Goal: Information Seeking & Learning: Check status

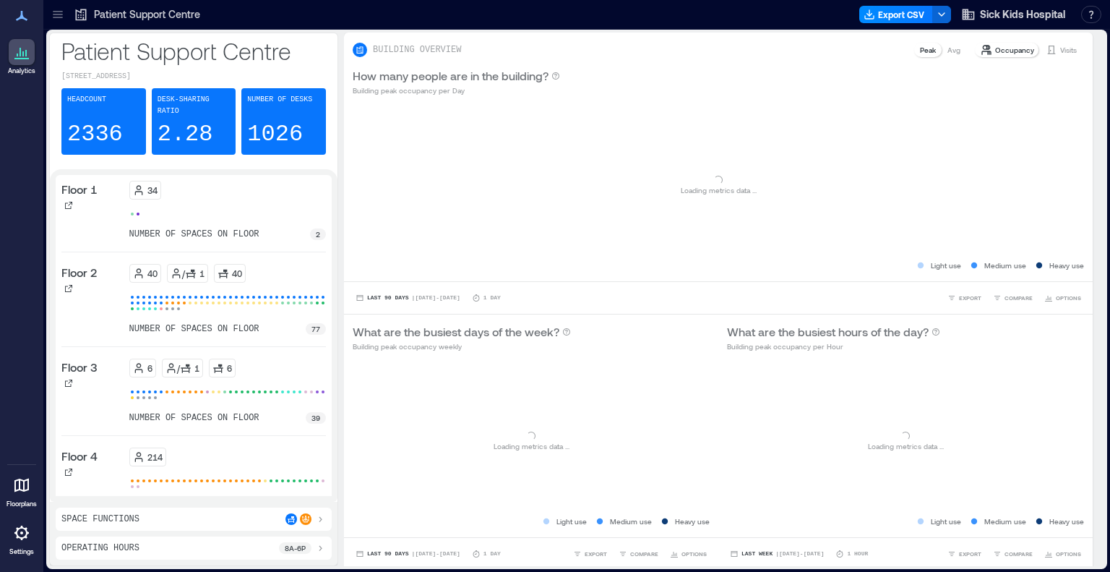
click at [61, 13] on icon at bounding box center [58, 14] width 14 height 14
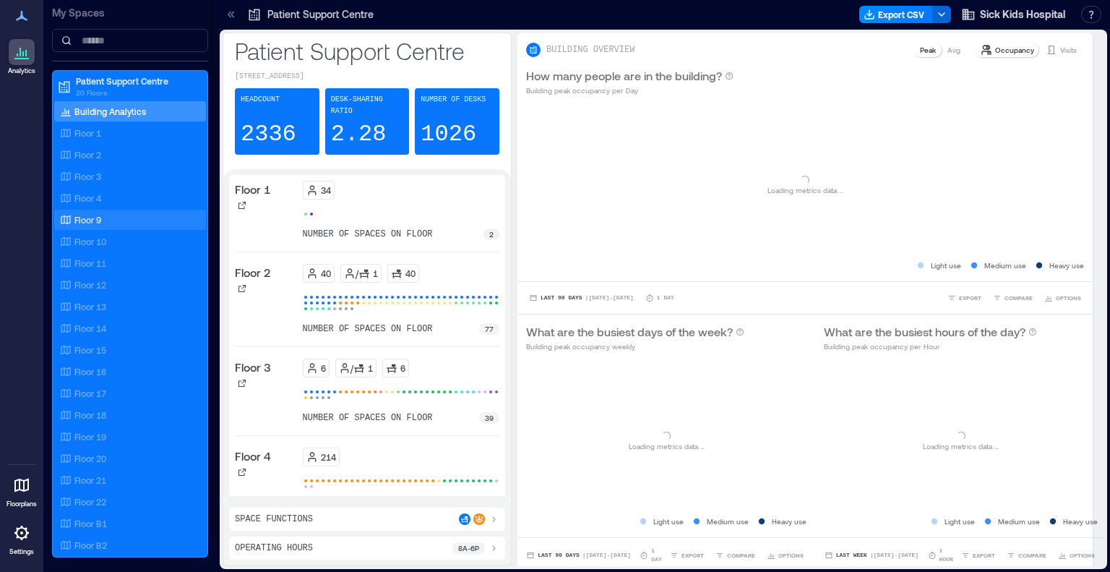
click at [105, 215] on div "Floor 9" at bounding box center [127, 219] width 140 height 14
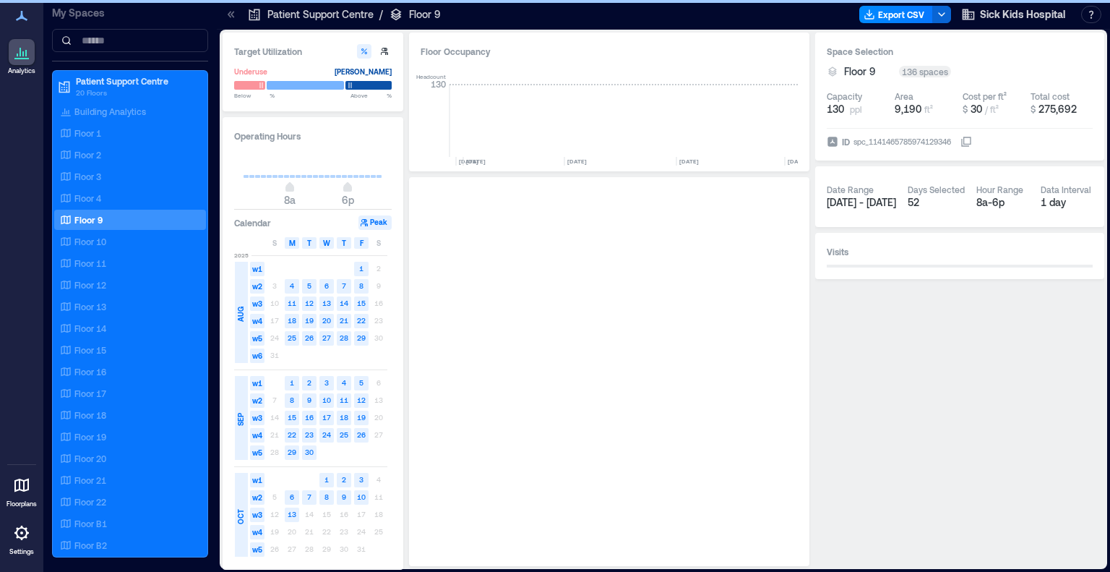
click at [228, 16] on icon at bounding box center [231, 14] width 14 height 14
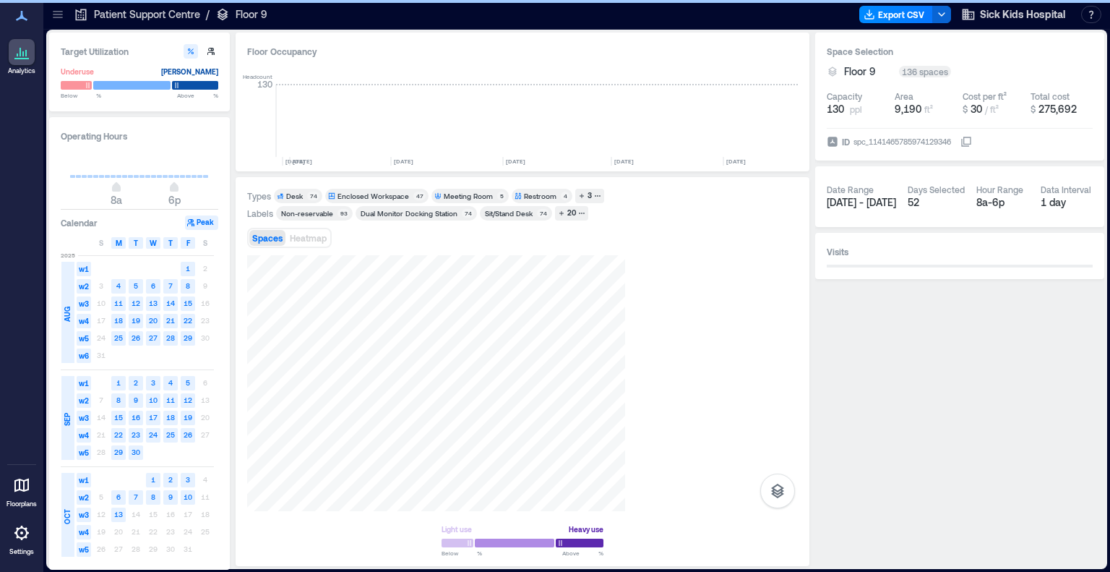
scroll to position [0, 3057]
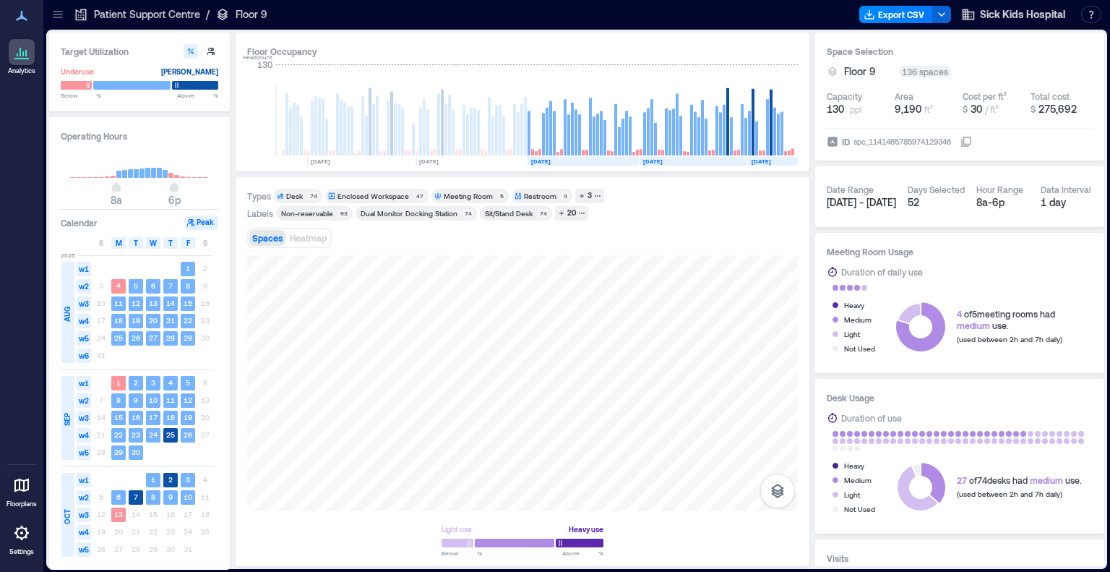
click at [58, 22] on div at bounding box center [57, 14] width 23 height 23
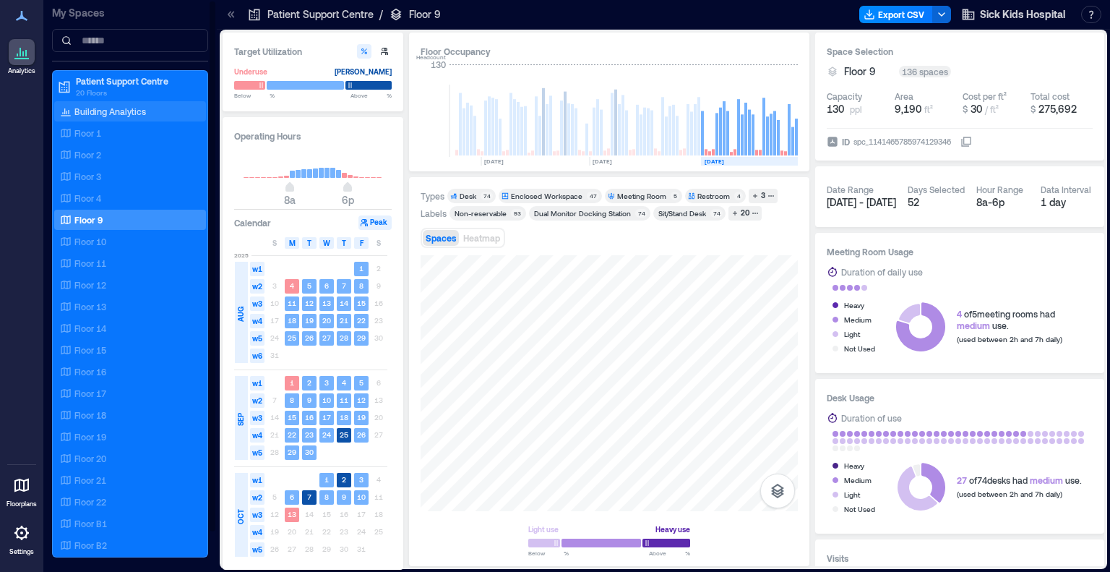
click at [106, 109] on p "Building Analytics" at bounding box center [110, 112] width 72 height 12
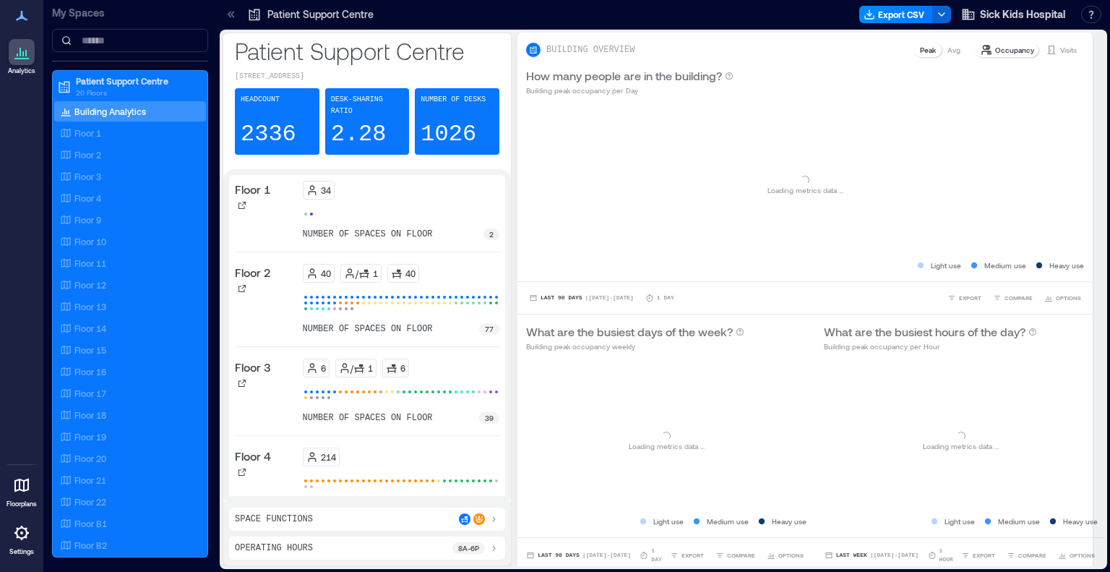
click at [228, 15] on icon at bounding box center [230, 14] width 4 height 7
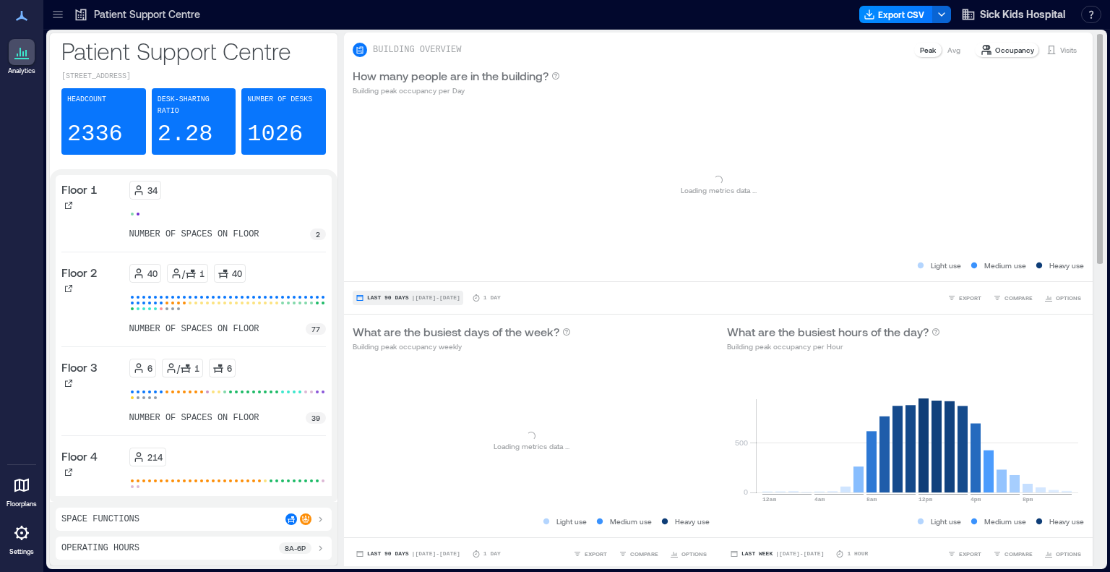
click at [437, 298] on span "| [DATE] - [DATE]" at bounding box center [436, 298] width 48 height 0
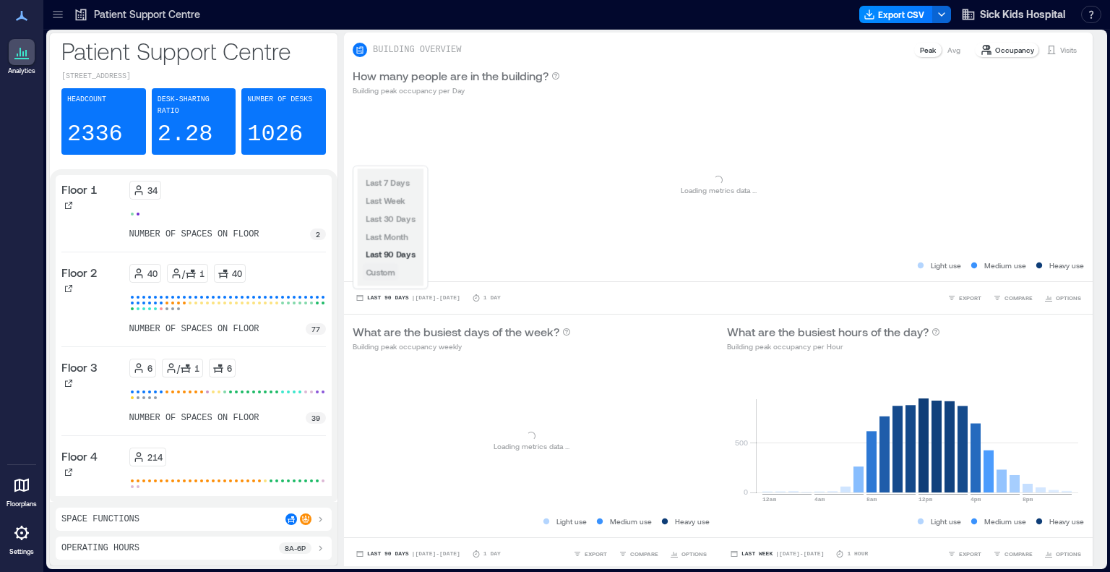
click at [392, 271] on span "Custom" at bounding box center [381, 271] width 30 height 9
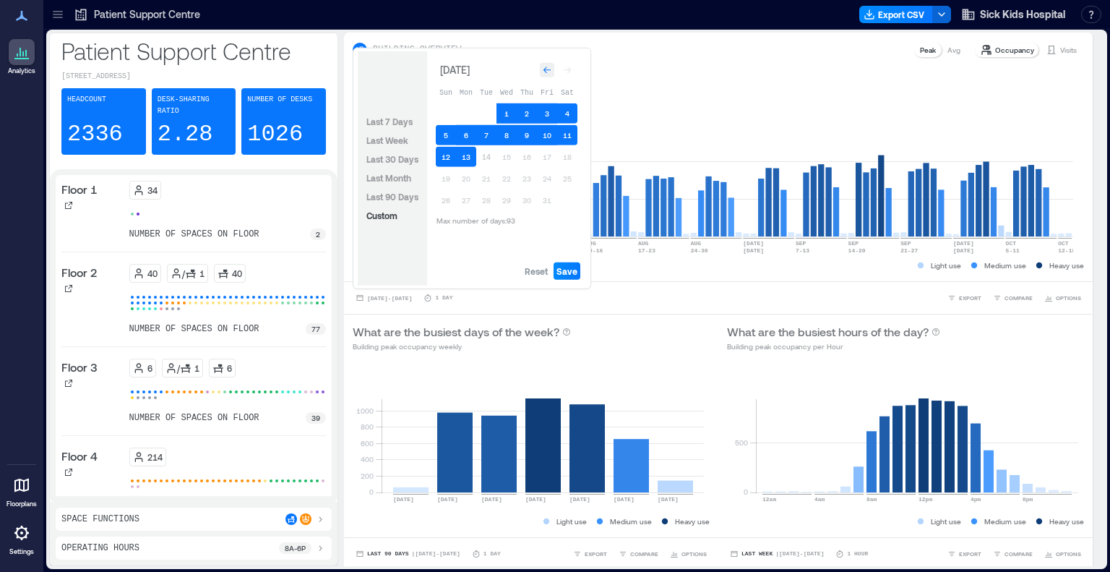
click at [546, 74] on icon "Go to previous month" at bounding box center [547, 70] width 9 height 9
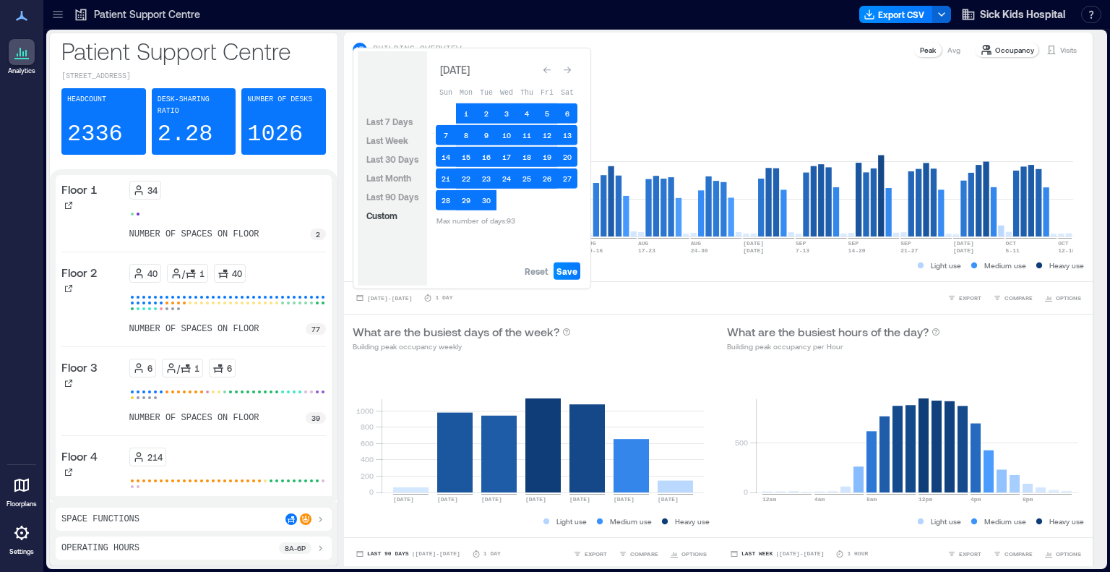
click at [546, 74] on icon "Go to previous month" at bounding box center [547, 70] width 9 height 9
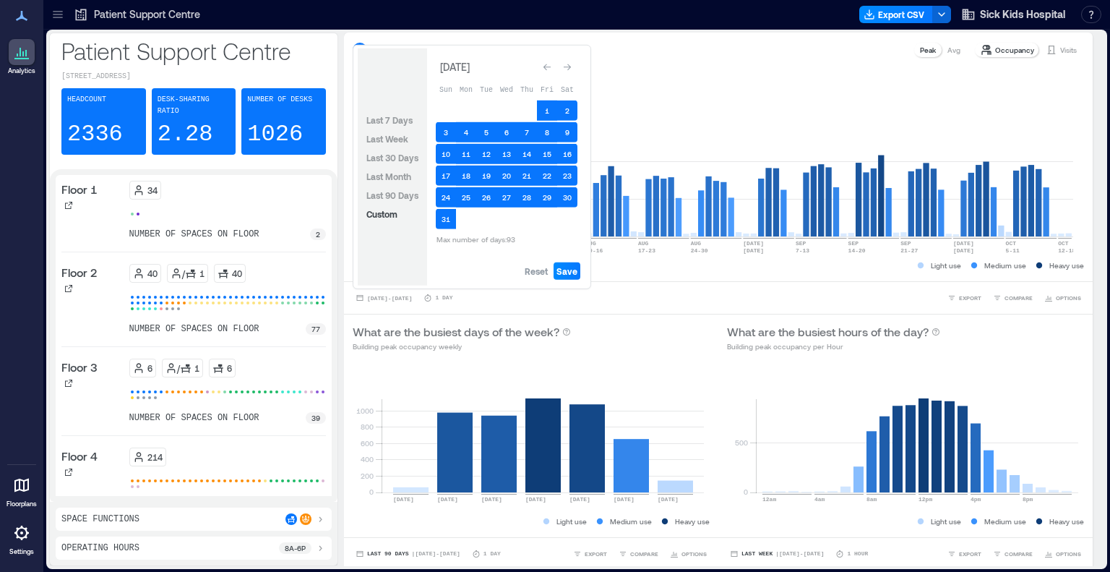
click at [546, 72] on icon "Go to previous month" at bounding box center [547, 67] width 9 height 9
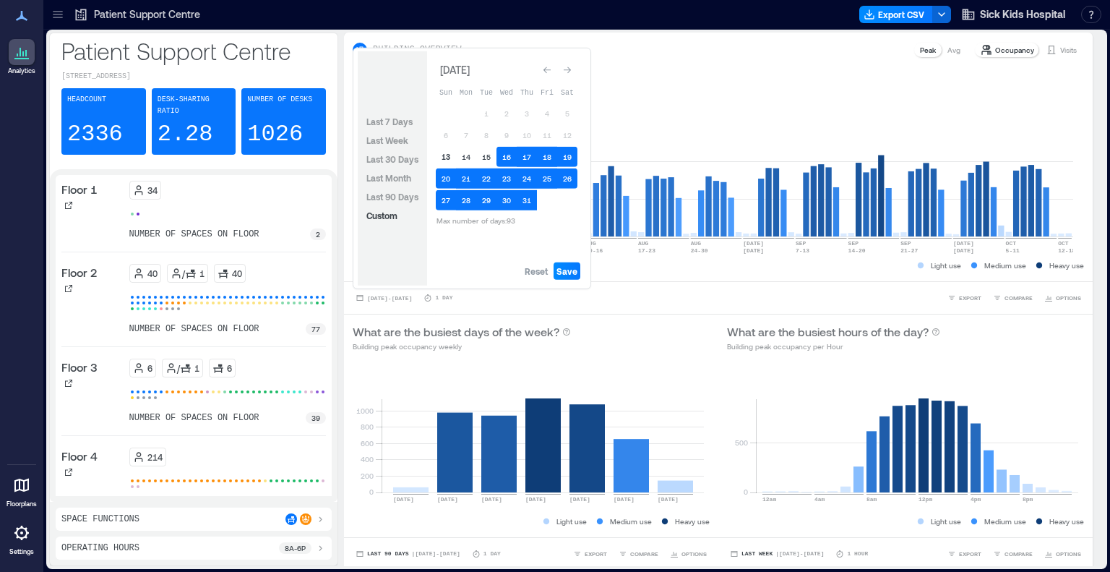
click at [446, 153] on button "13" at bounding box center [446, 157] width 20 height 20
click at [563, 67] on icon "Go to next month" at bounding box center [567, 70] width 9 height 9
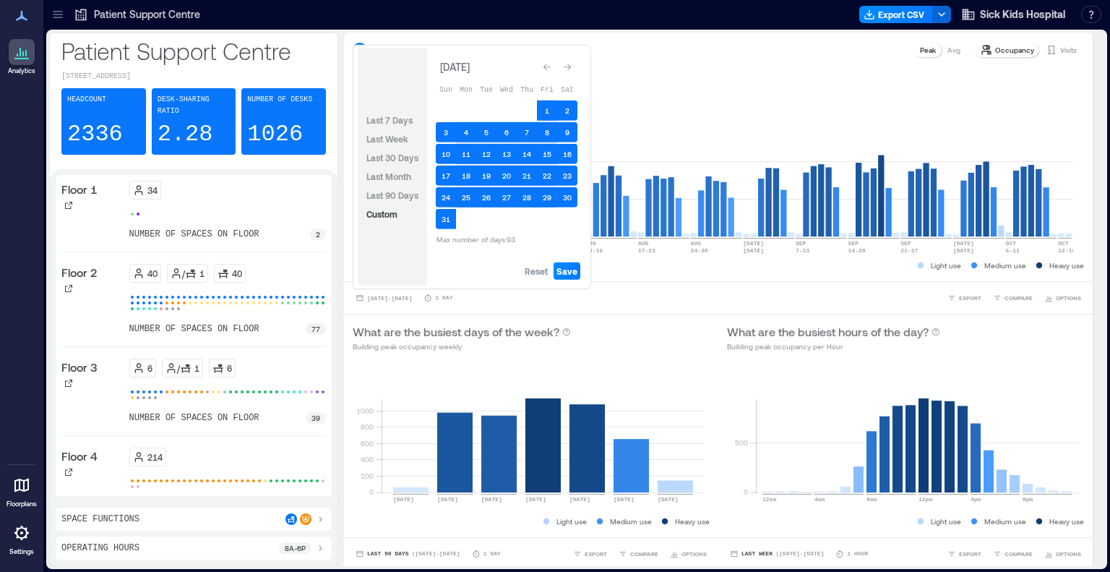
click at [563, 67] on icon "Go to next month" at bounding box center [567, 67] width 9 height 9
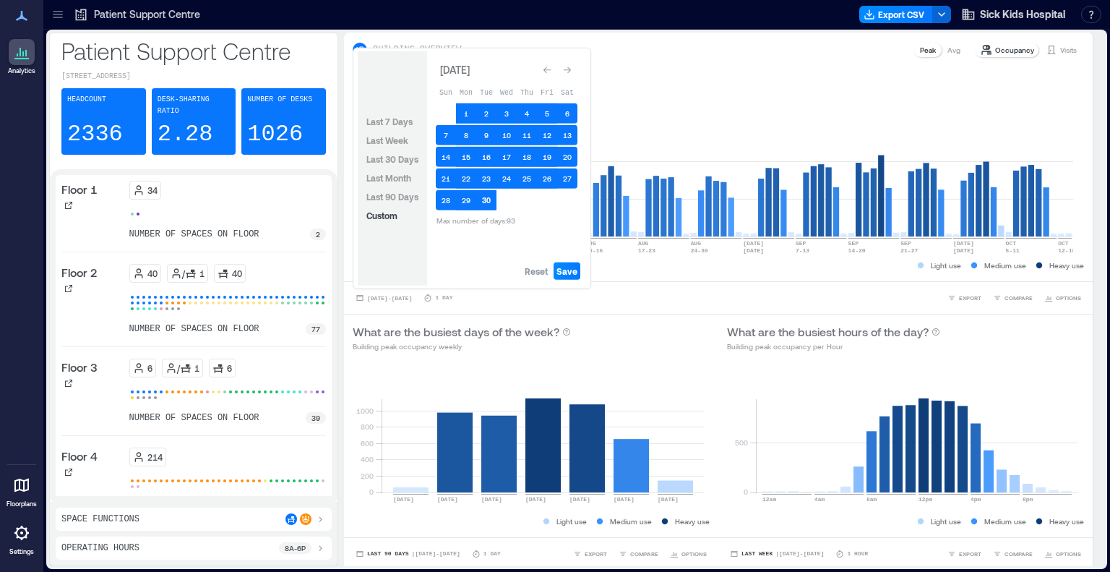
click at [489, 199] on button "30" at bounding box center [486, 200] width 20 height 20
click at [564, 72] on icon "Go to next month" at bounding box center [567, 70] width 9 height 9
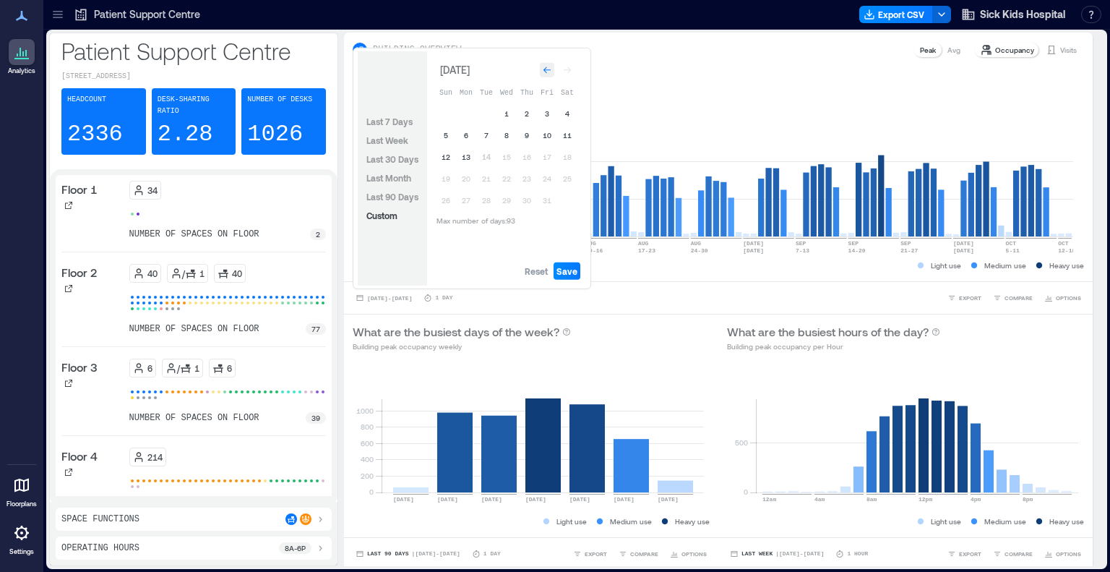
click at [549, 72] on icon "Go to previous month" at bounding box center [547, 70] width 9 height 9
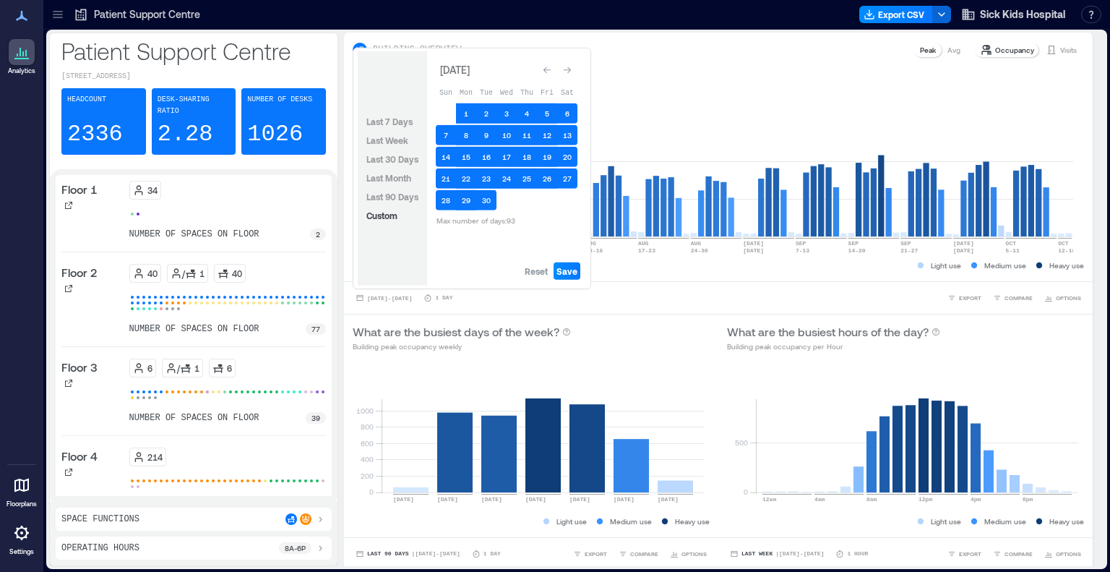
click at [549, 72] on icon "Go to previous month" at bounding box center [547, 70] width 9 height 9
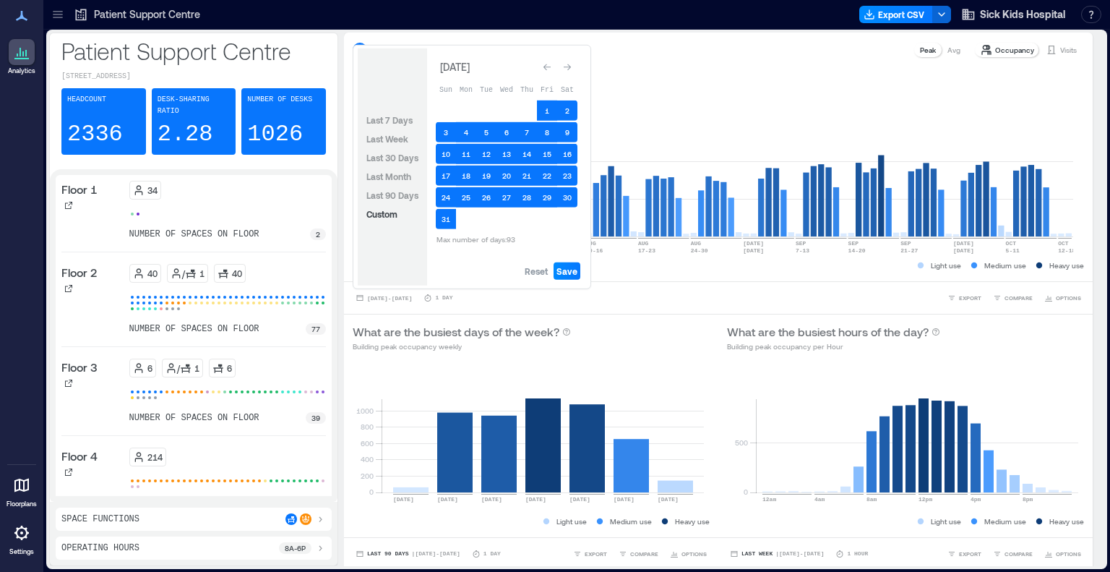
click at [549, 72] on icon "Go to previous month" at bounding box center [547, 67] width 9 height 9
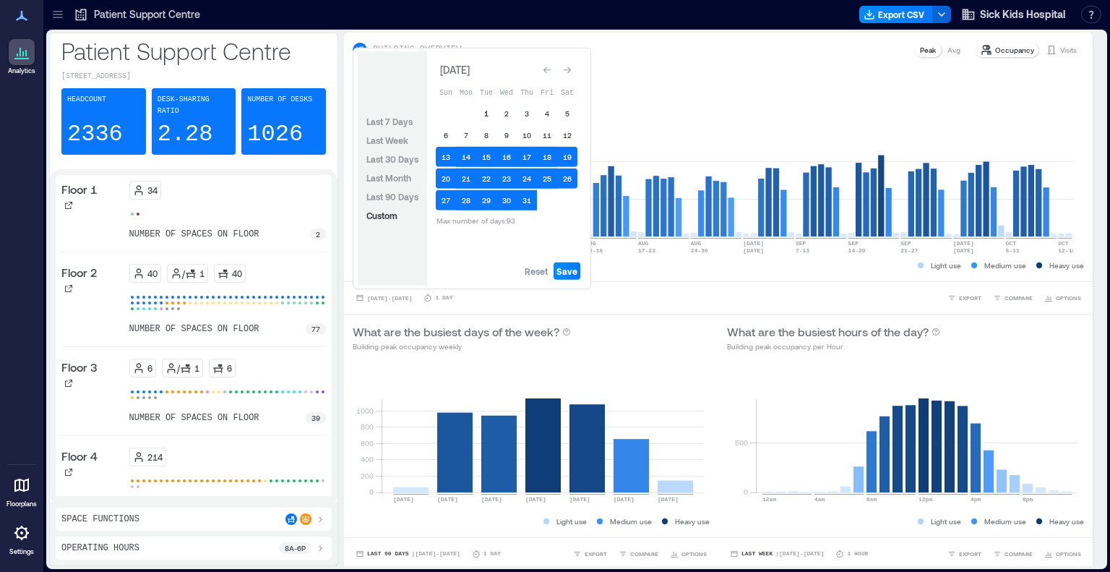
click at [485, 112] on button "1" at bounding box center [486, 113] width 20 height 20
click at [565, 69] on icon "Go to next month" at bounding box center [567, 70] width 9 height 9
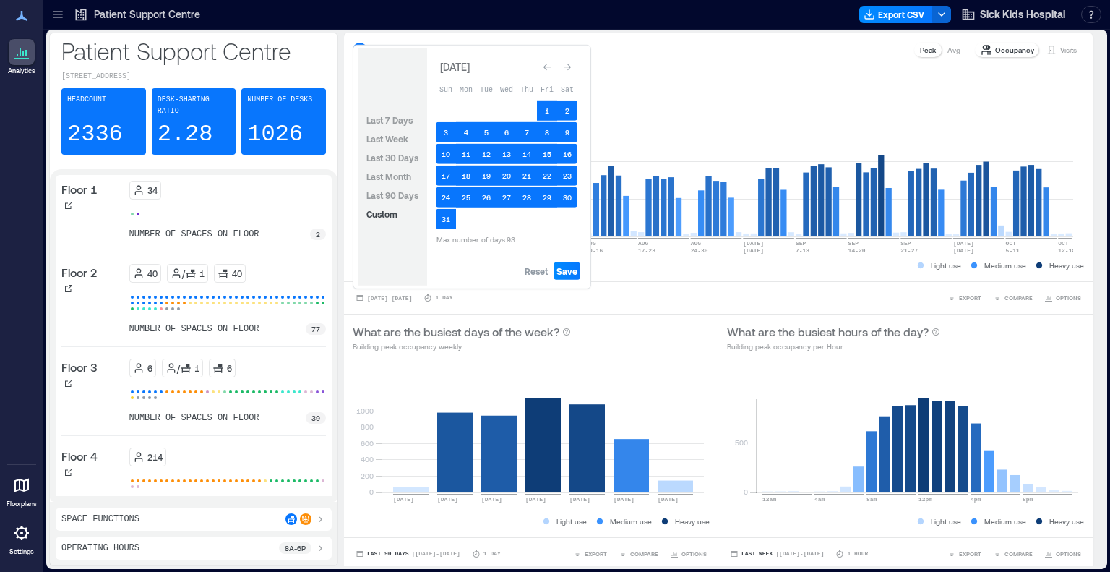
click at [565, 69] on icon "Go to next month" at bounding box center [567, 67] width 7 height 7
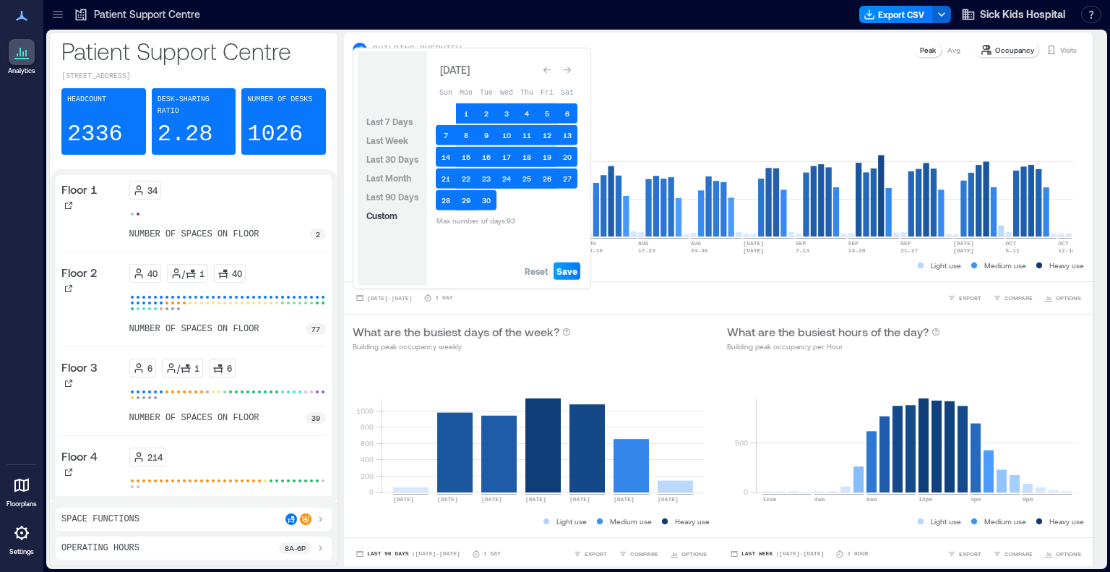
click at [569, 278] on button "Save" at bounding box center [567, 270] width 27 height 17
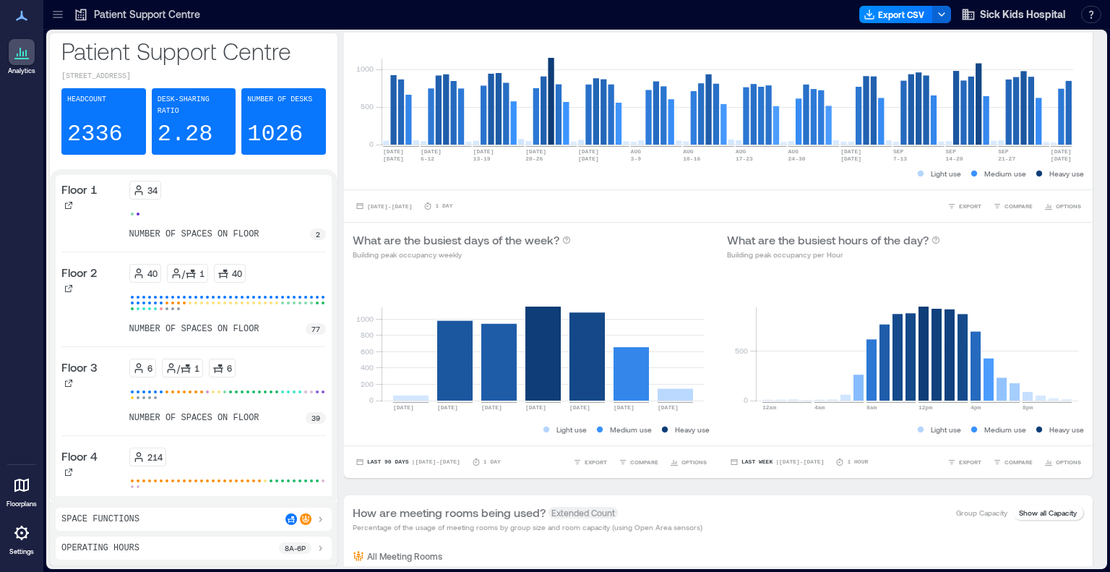
scroll to position [93, 0]
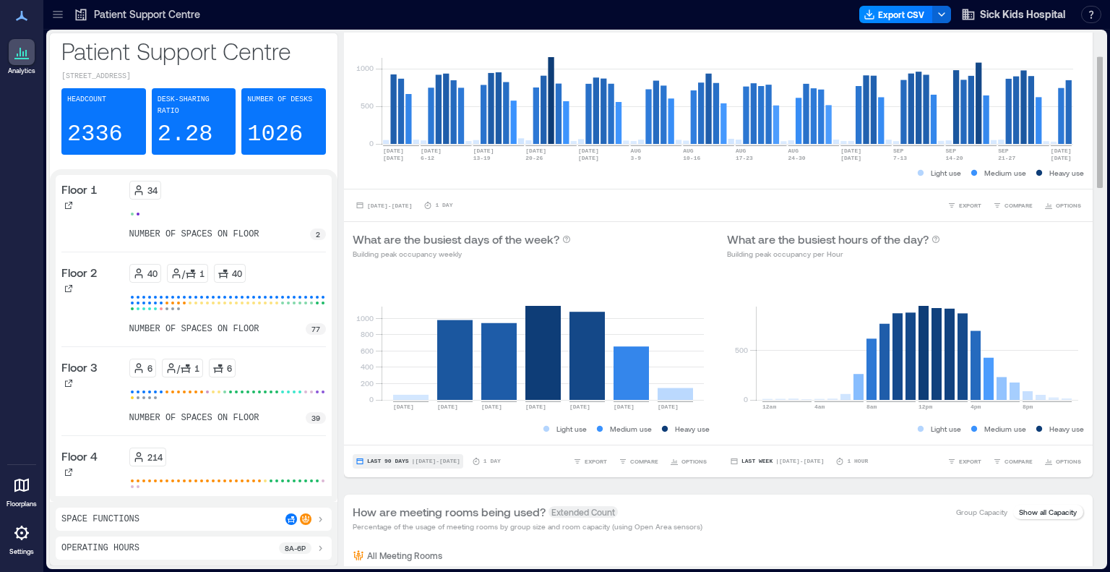
click at [418, 461] on span "| [DATE] - [DATE]" at bounding box center [436, 461] width 48 height 0
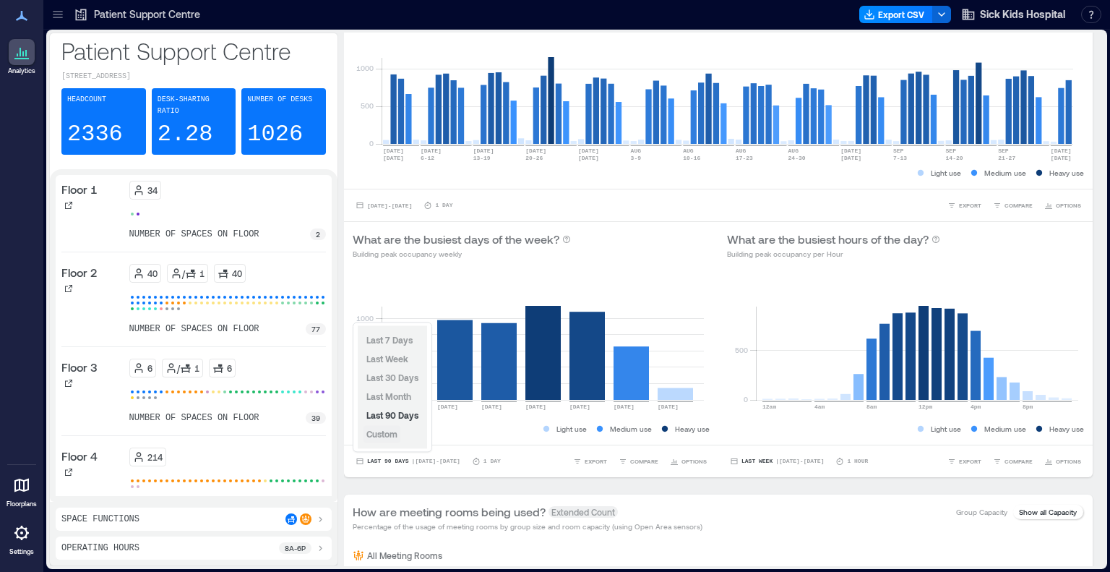
click at [395, 438] on span "Custom" at bounding box center [381, 434] width 31 height 10
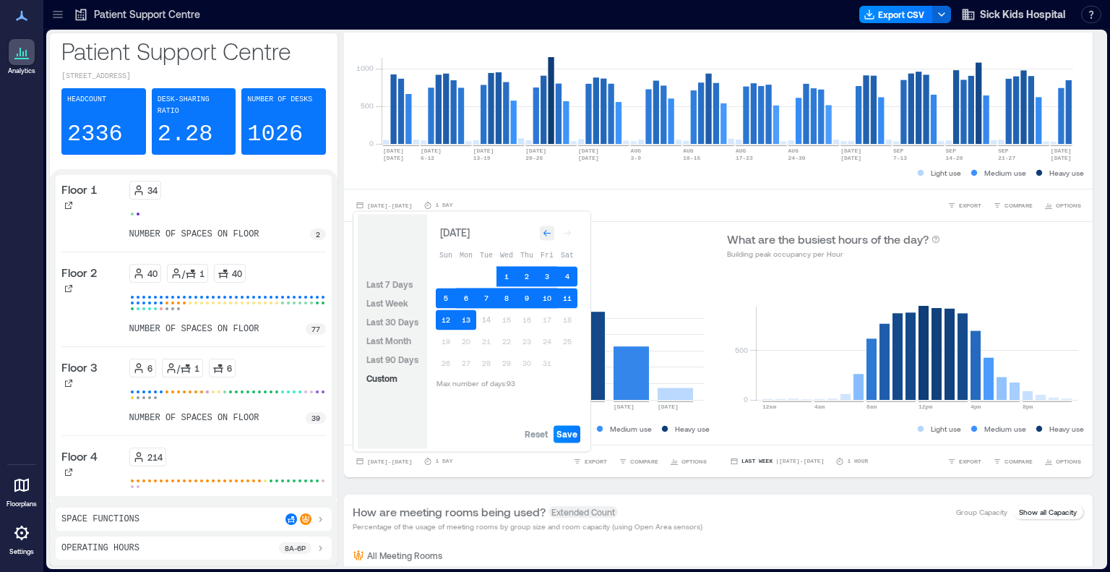
click at [546, 233] on icon "Go to previous month" at bounding box center [546, 233] width 7 height 7
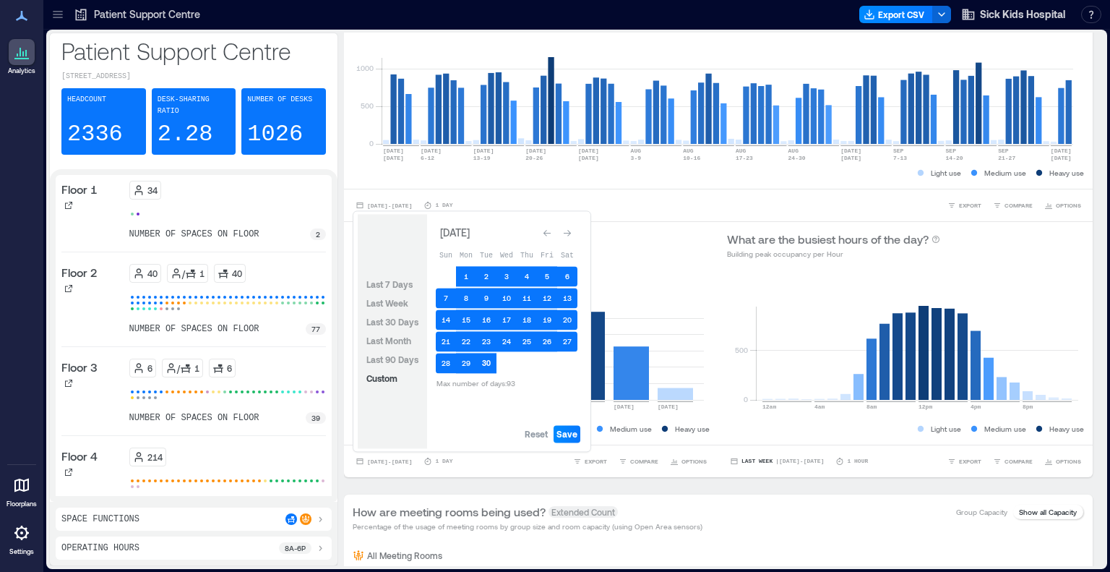
click at [484, 358] on button "30" at bounding box center [486, 363] width 20 height 20
click at [567, 236] on icon "Go to next month" at bounding box center [567, 232] width 9 height 9
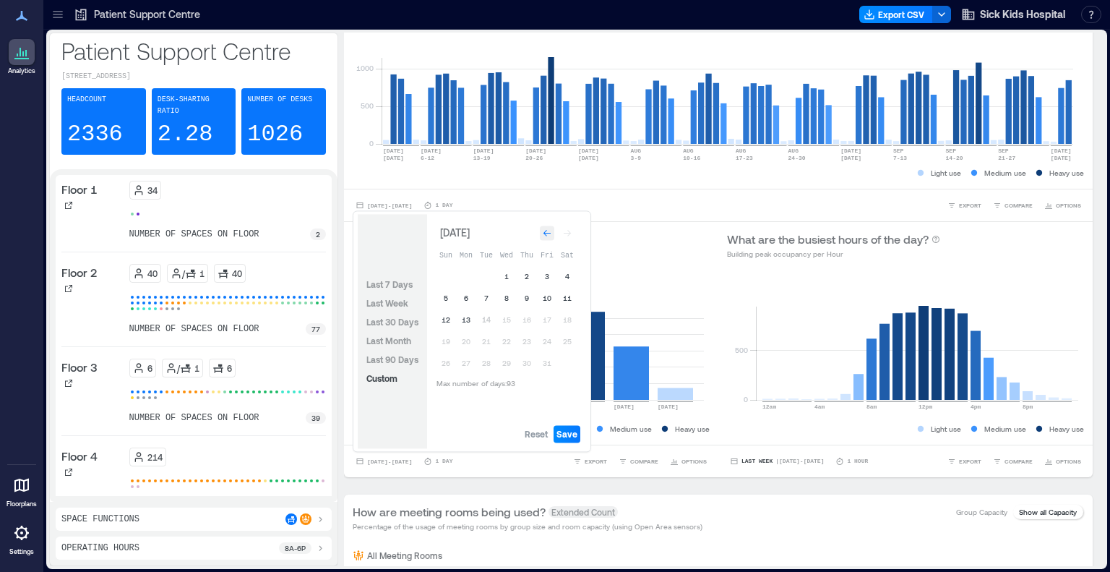
click at [548, 236] on icon "Go to previous month" at bounding box center [547, 232] width 9 height 9
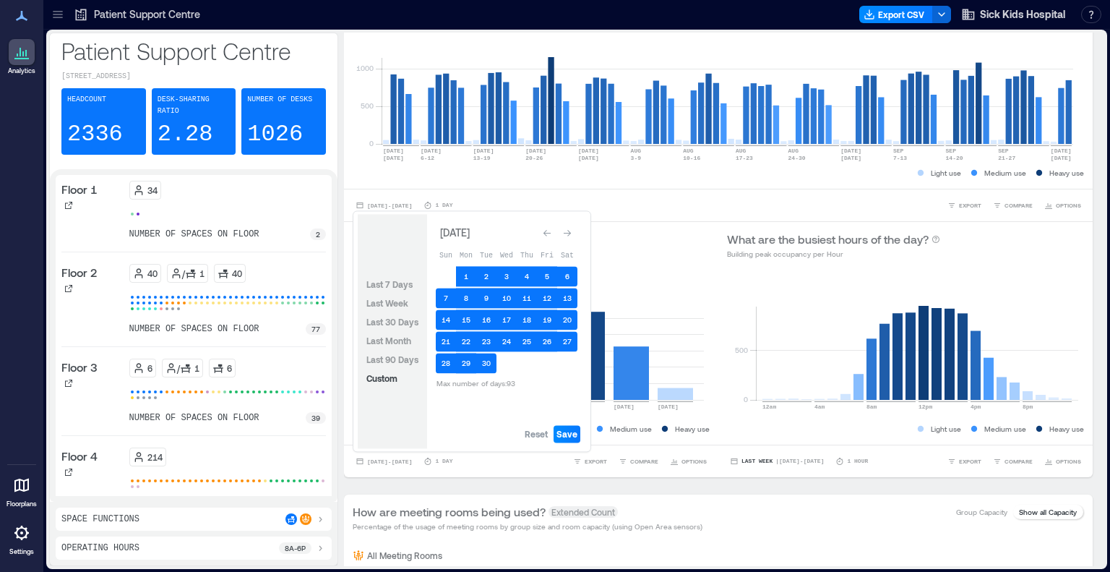
click at [548, 236] on icon "Go to previous month" at bounding box center [547, 232] width 9 height 9
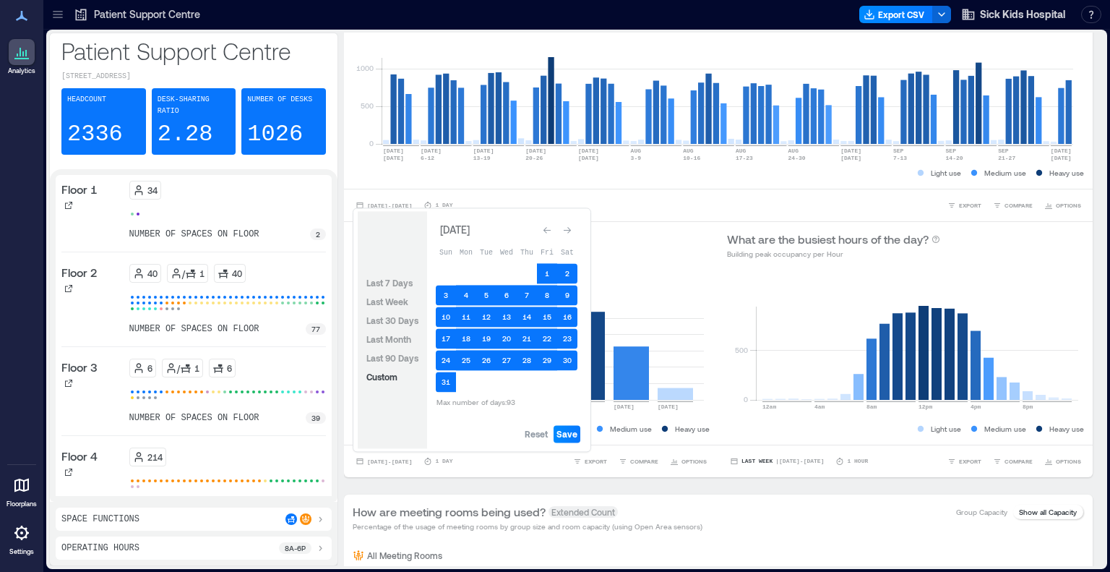
click at [548, 234] on icon "Go to previous month" at bounding box center [547, 229] width 9 height 9
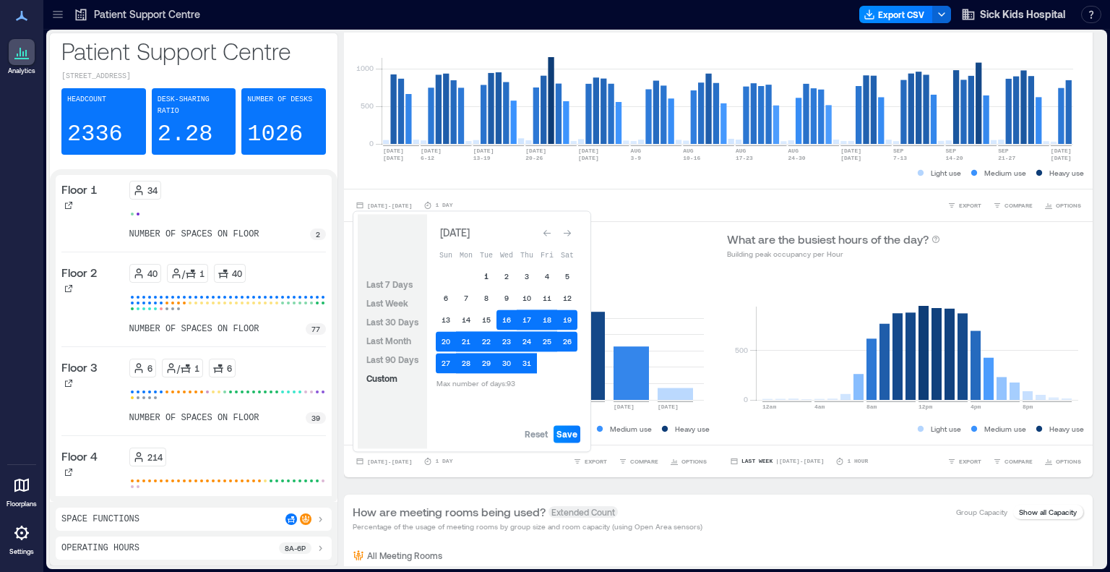
click at [483, 280] on button "1" at bounding box center [486, 276] width 20 height 20
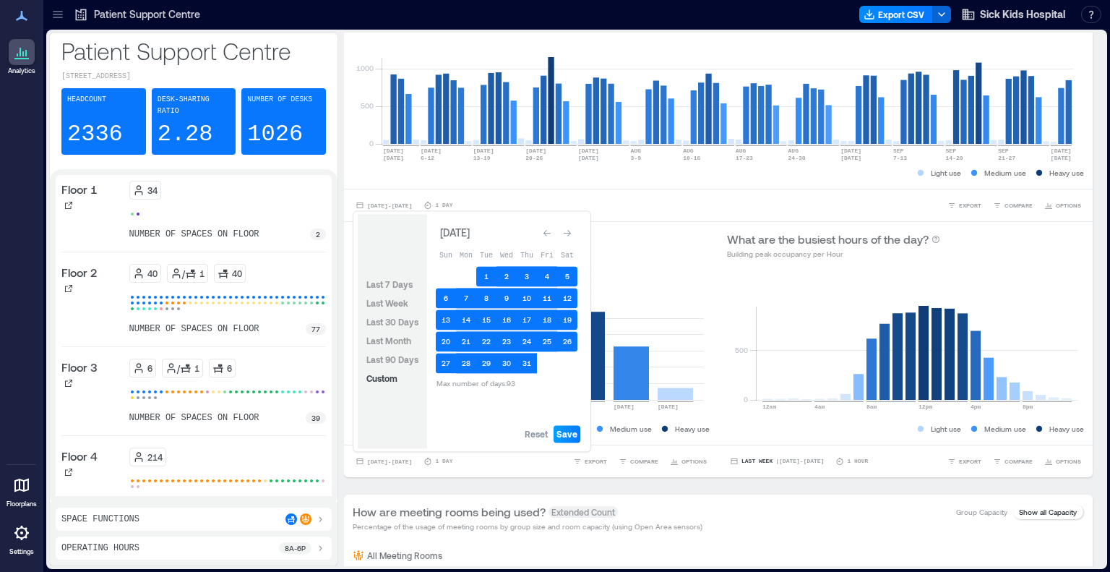
click at [567, 438] on span "Save" at bounding box center [567, 434] width 21 height 12
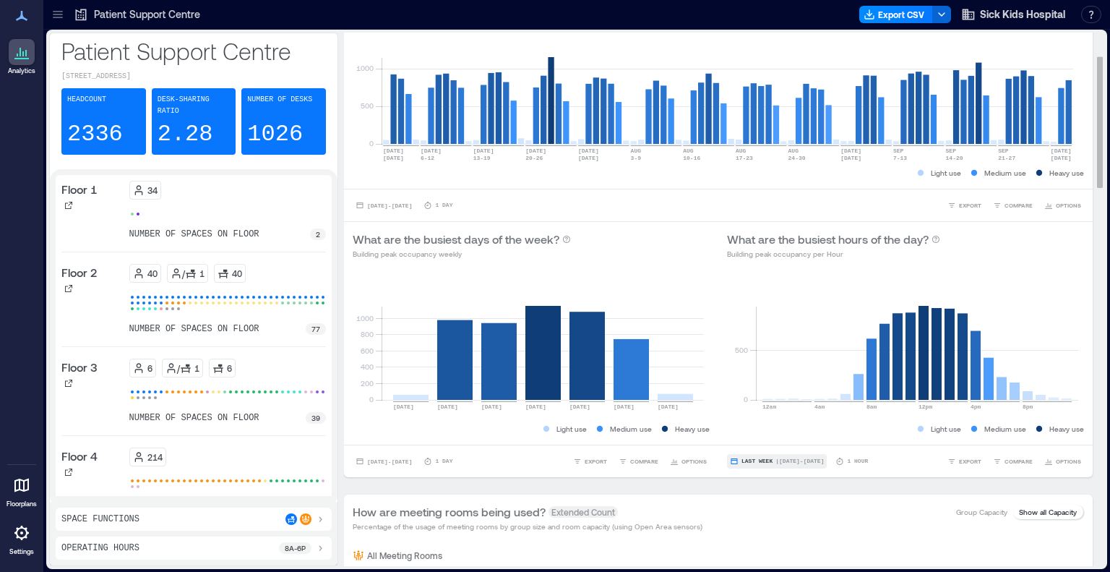
click at [761, 461] on span "Last Week" at bounding box center [757, 461] width 31 height 0
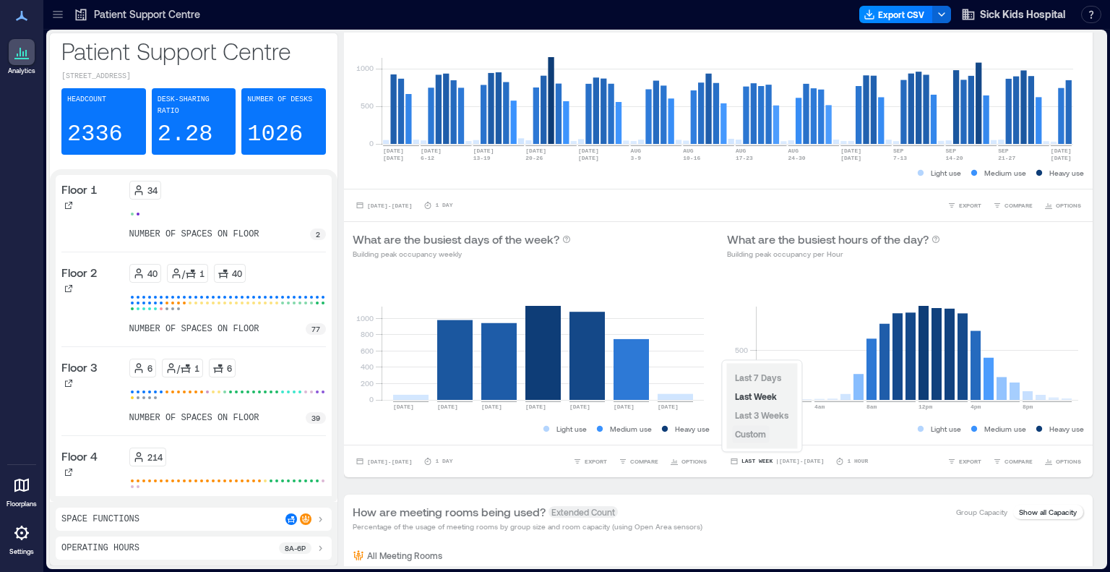
click at [757, 435] on span "Custom" at bounding box center [750, 434] width 31 height 10
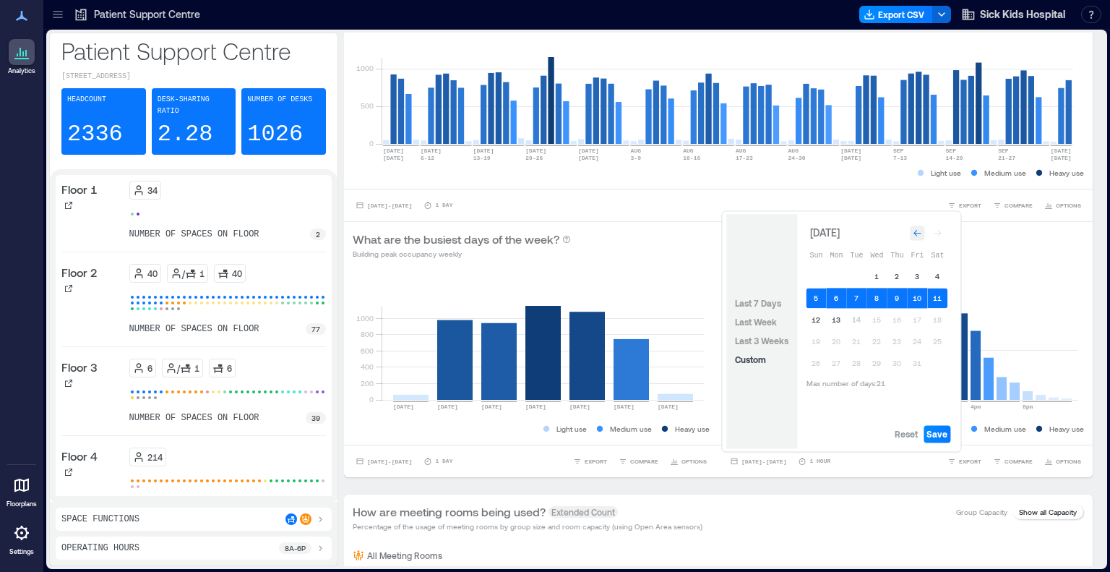
click at [921, 236] on icon "Go to previous month" at bounding box center [917, 232] width 9 height 9
click at [919, 338] on button "26" at bounding box center [917, 341] width 20 height 20
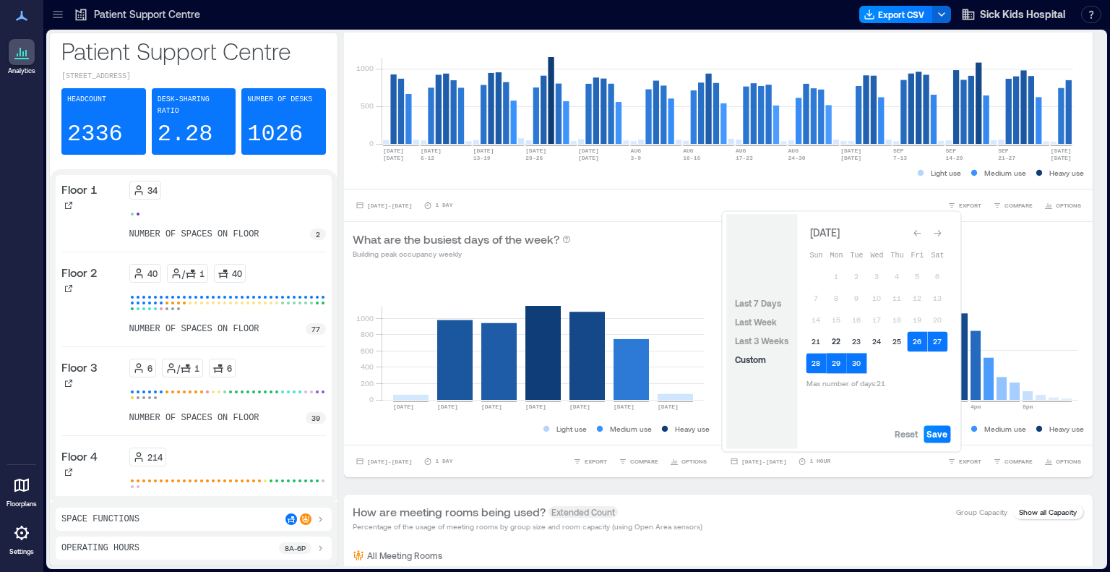
click at [835, 342] on button "22" at bounding box center [836, 341] width 20 height 20
click at [919, 233] on icon "Go to previous month" at bounding box center [917, 232] width 9 height 9
click at [942, 233] on icon "Go to next month" at bounding box center [937, 229] width 9 height 9
click at [942, 233] on icon "Go to next month" at bounding box center [937, 232] width 9 height 9
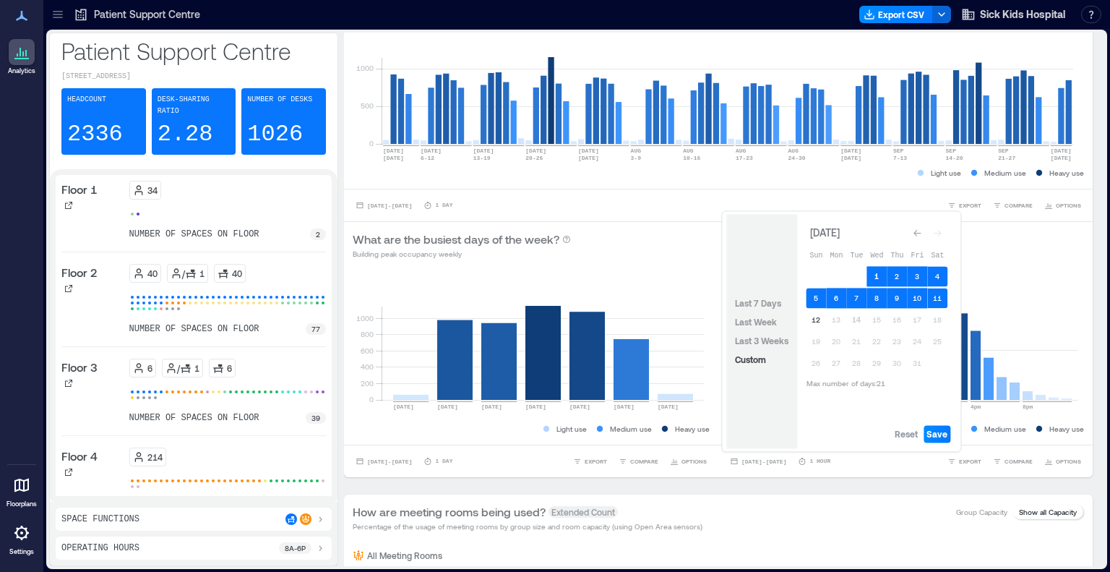
click at [876, 274] on button "1" at bounding box center [877, 276] width 20 height 20
click at [916, 233] on icon "Go to previous month" at bounding box center [917, 233] width 7 height 7
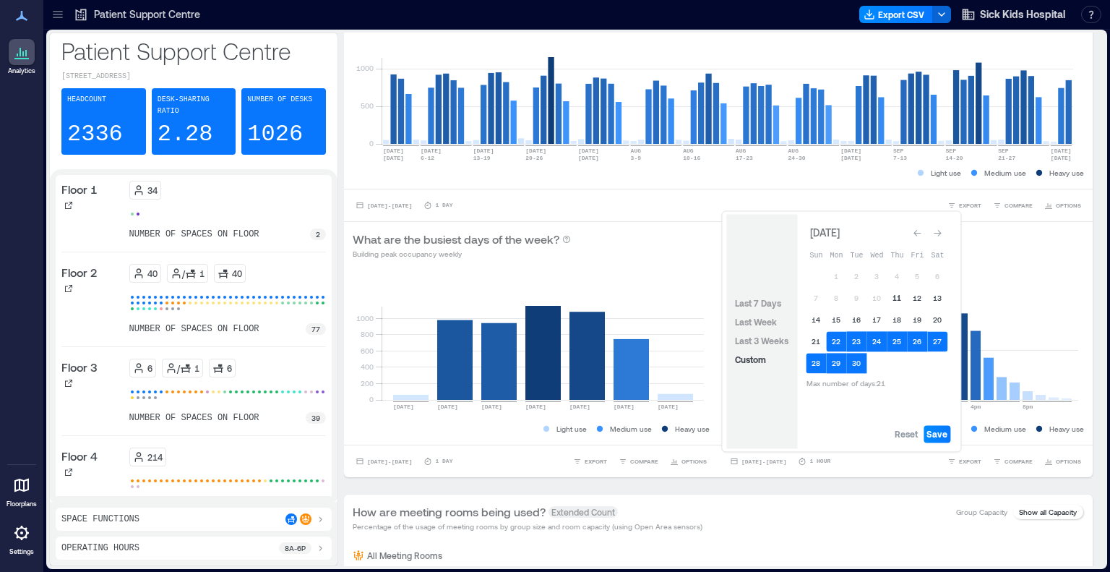
click at [895, 297] on button "11" at bounding box center [897, 298] width 20 height 20
click at [859, 361] on button "30" at bounding box center [856, 363] width 20 height 20
click at [877, 293] on button "10" at bounding box center [877, 298] width 20 height 20
click at [931, 436] on span "Save" at bounding box center [937, 434] width 21 height 12
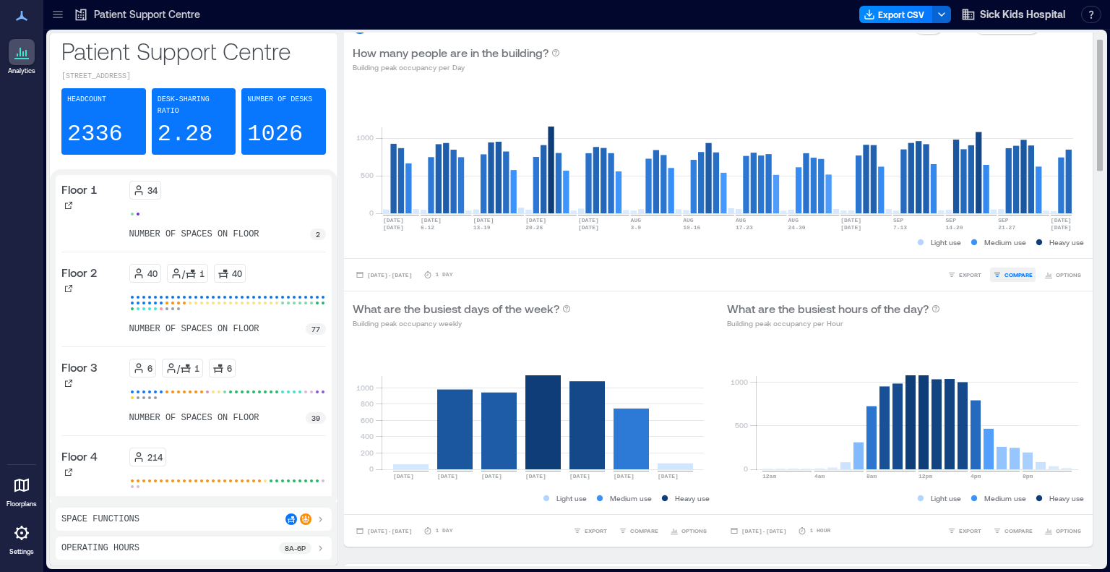
scroll to position [0, 0]
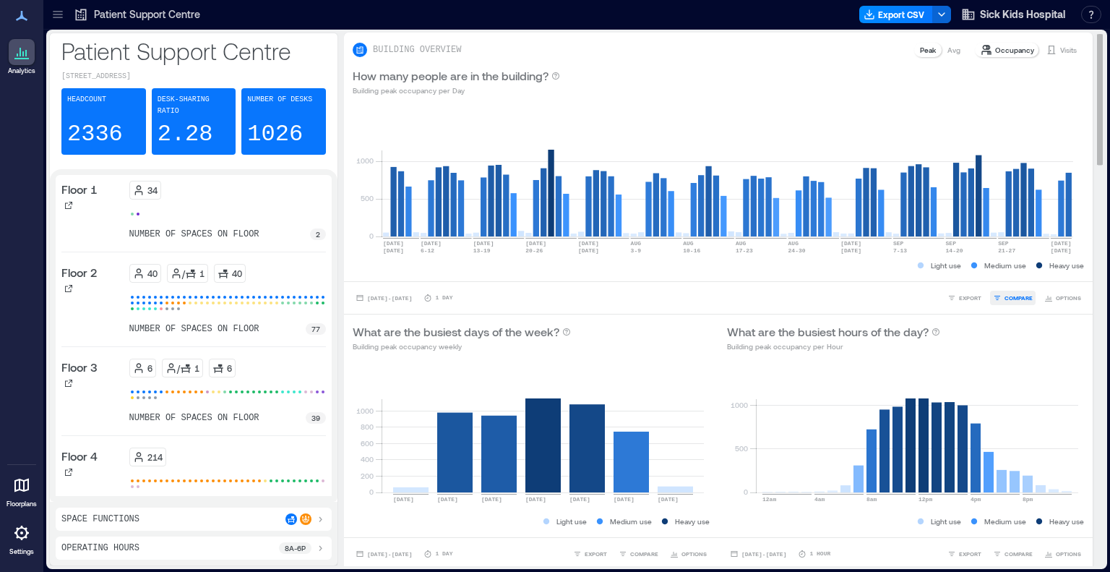
click at [1005, 297] on span "COMPARE" at bounding box center [1019, 297] width 28 height 9
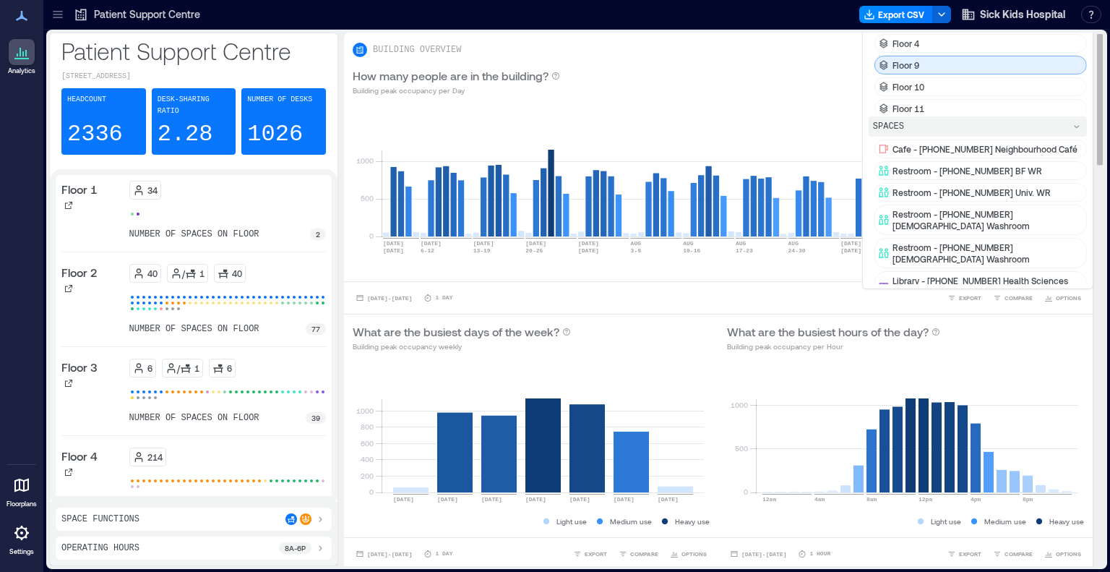
click at [933, 61] on div "Floor 9" at bounding box center [981, 65] width 212 height 19
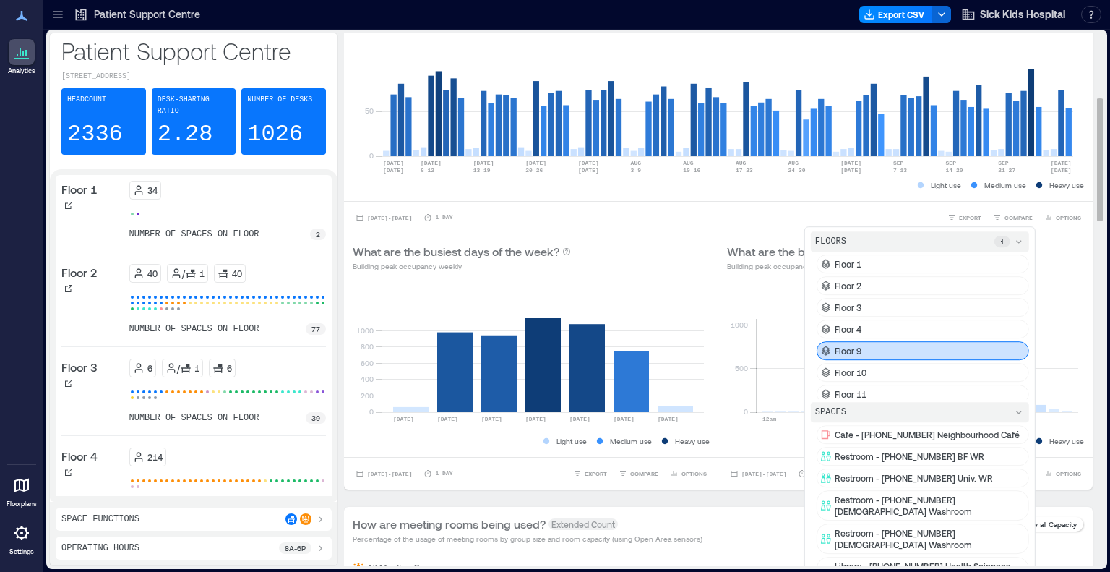
scroll to position [291, 0]
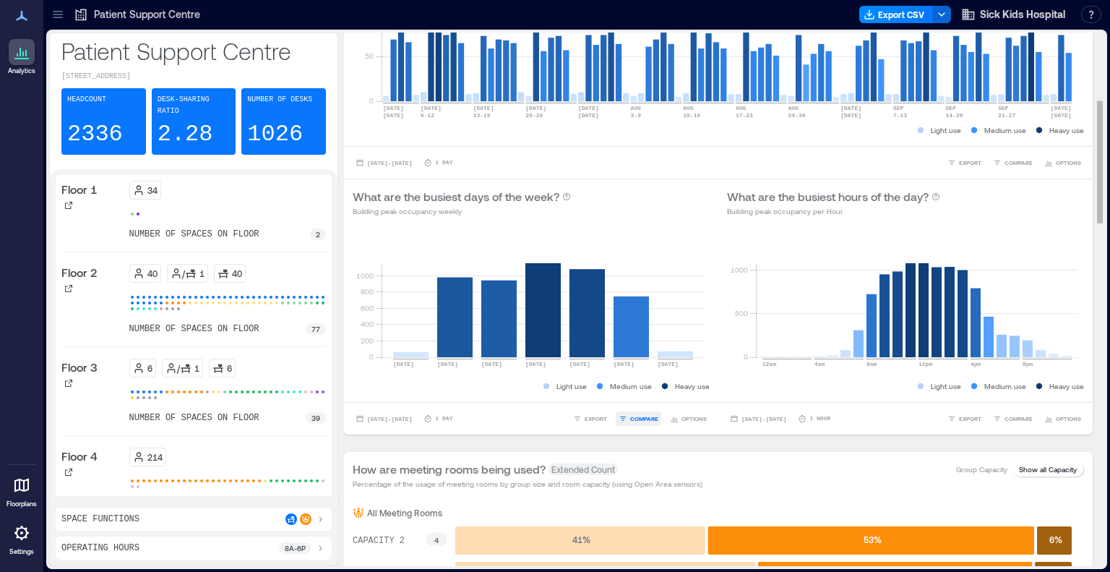
click at [641, 418] on span "COMPARE" at bounding box center [644, 418] width 28 height 9
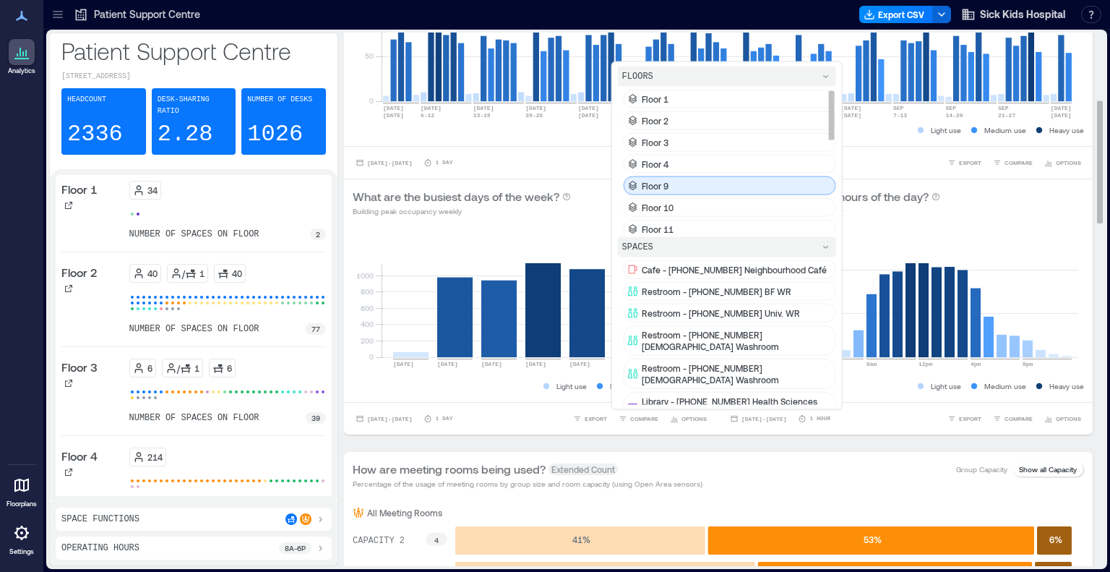
click at [662, 184] on p "Floor 9" at bounding box center [655, 186] width 27 height 12
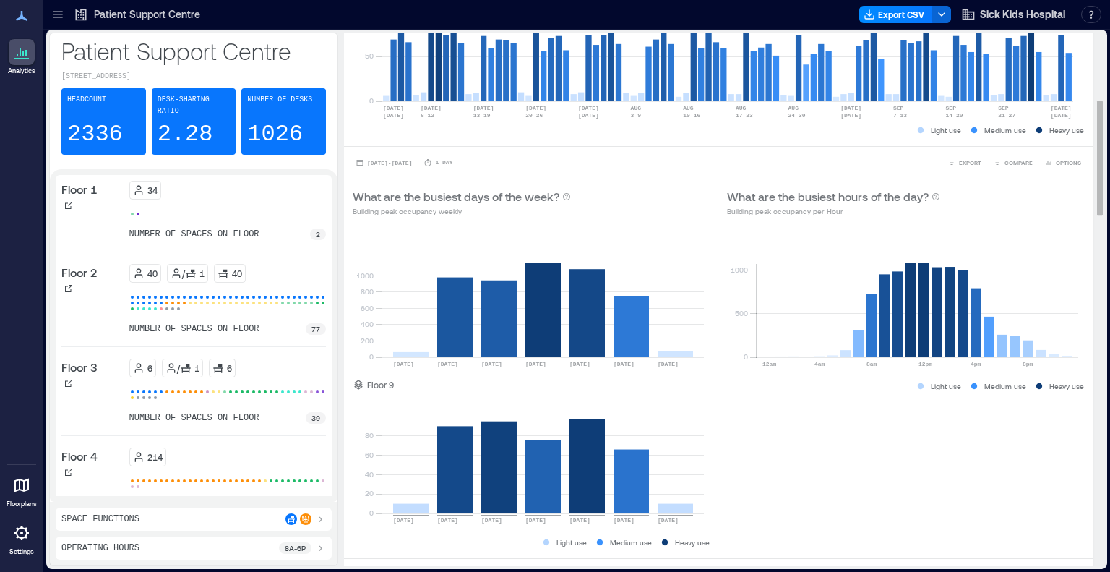
click at [984, 384] on p "Medium use" at bounding box center [1005, 386] width 42 height 12
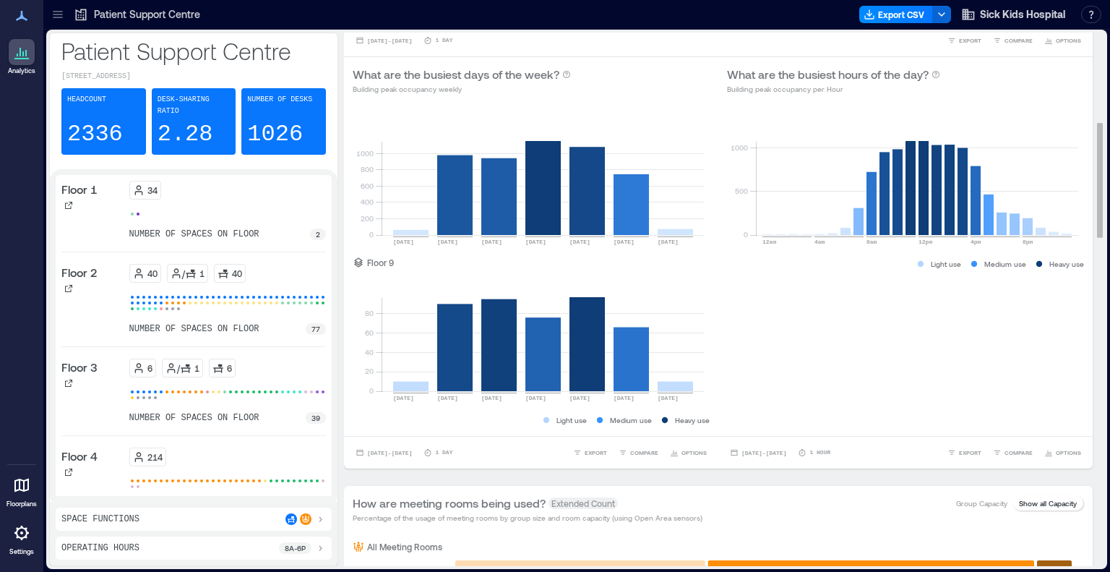
scroll to position [428, 0]
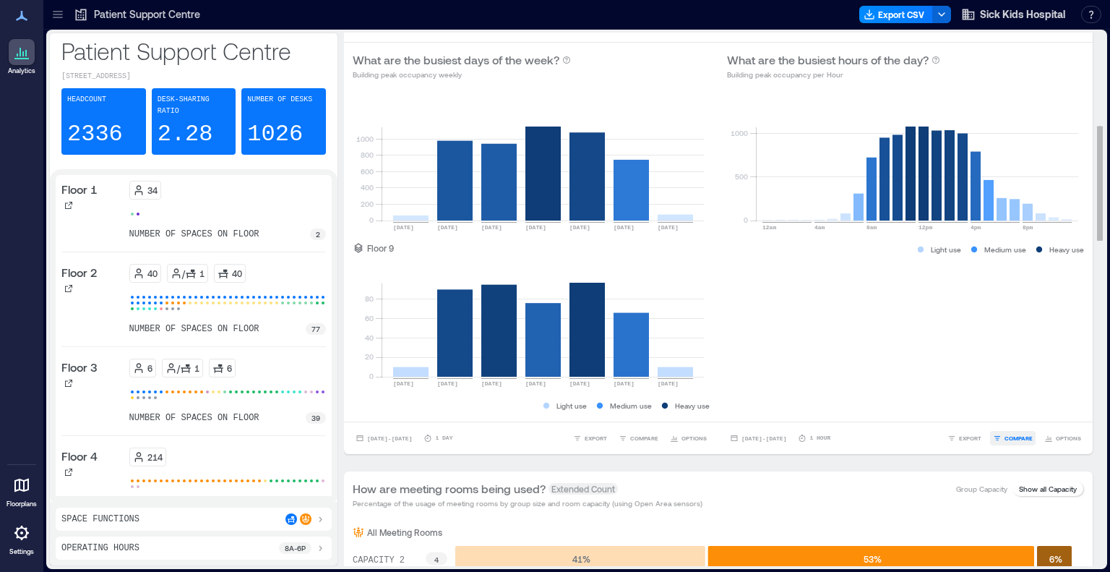
click at [1005, 436] on span "COMPARE" at bounding box center [1019, 438] width 28 height 9
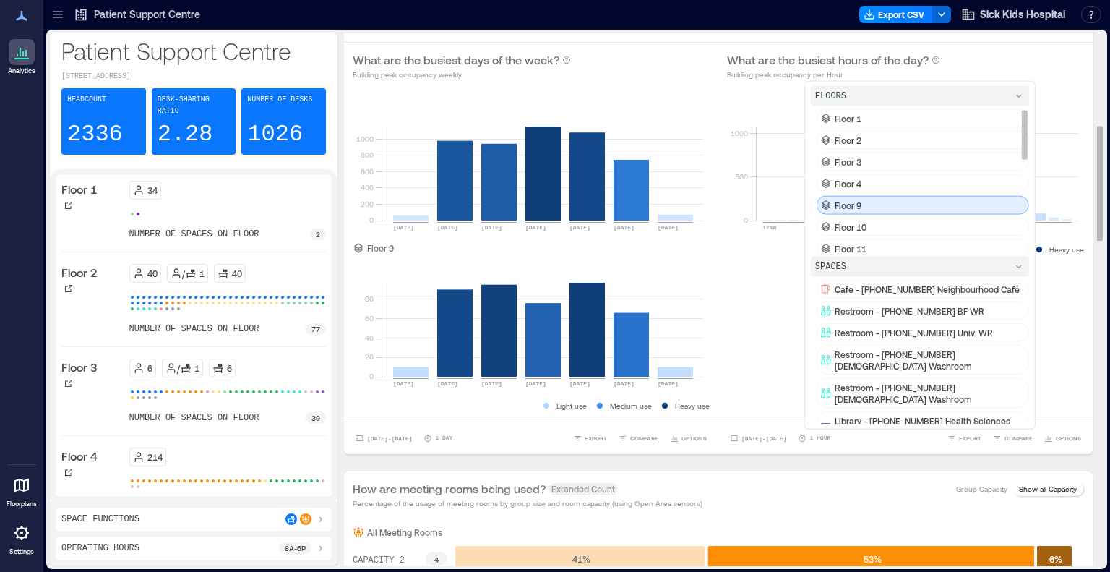
click at [853, 201] on div "Floor 9" at bounding box center [923, 205] width 212 height 19
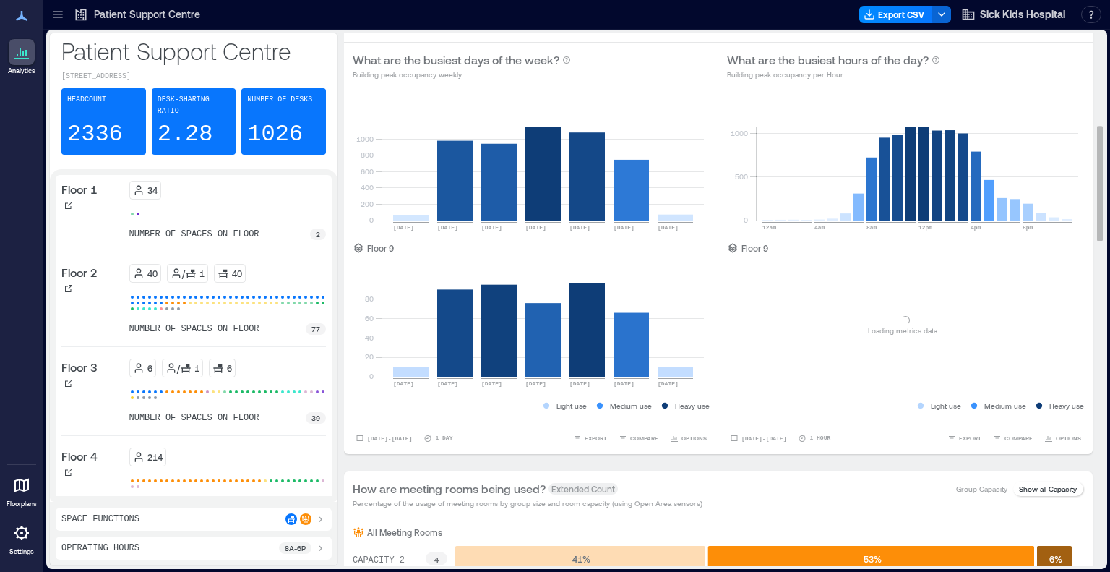
click at [1075, 271] on div "0 500 1000 12am 4am 8am 12pm 4pm 8pm 2336 ( Building Capacity ) Floor 9 Loading…" at bounding box center [905, 255] width 374 height 332
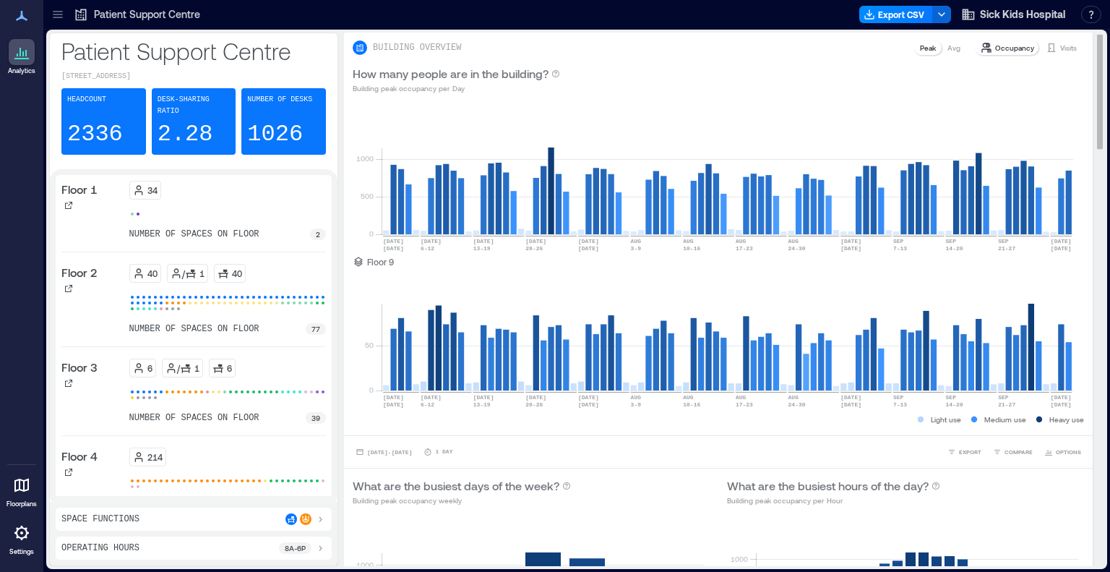
scroll to position [0, 0]
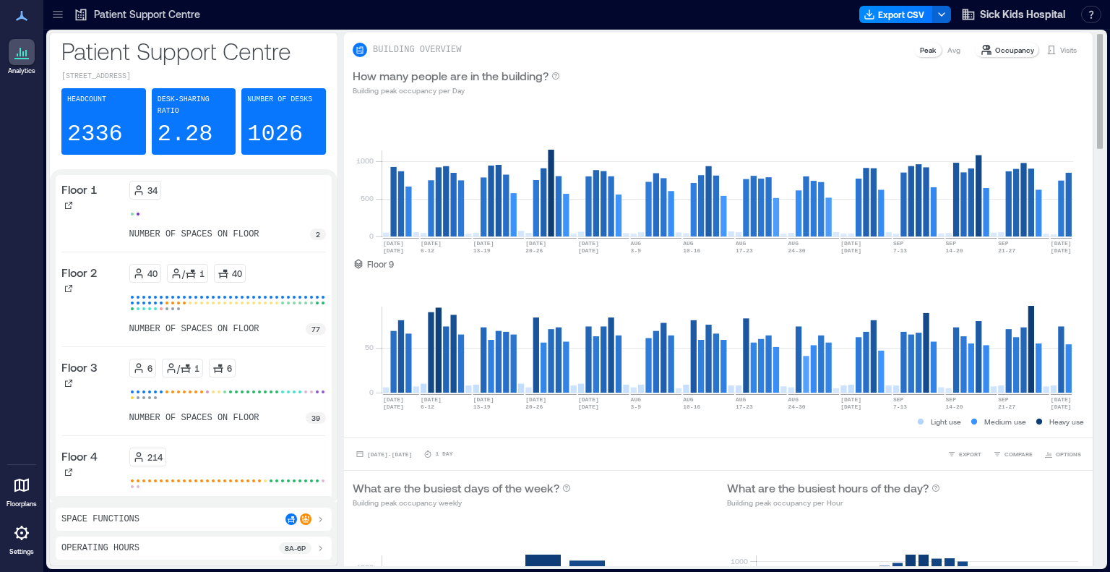
click at [948, 48] on p "Avg" at bounding box center [954, 50] width 13 height 12
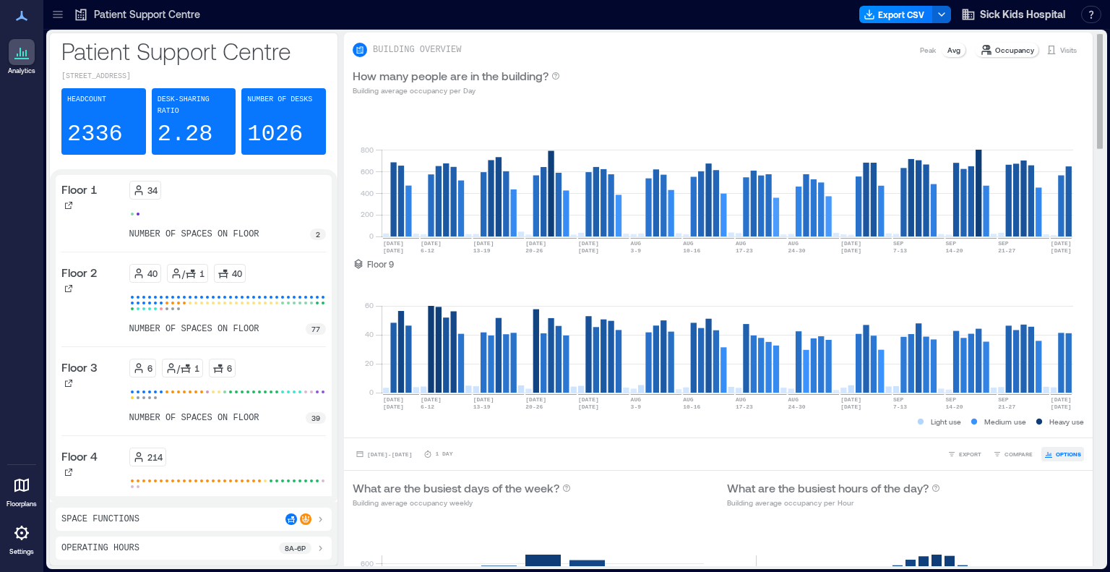
click at [1056, 453] on span "OPTIONS" at bounding box center [1068, 454] width 25 height 9
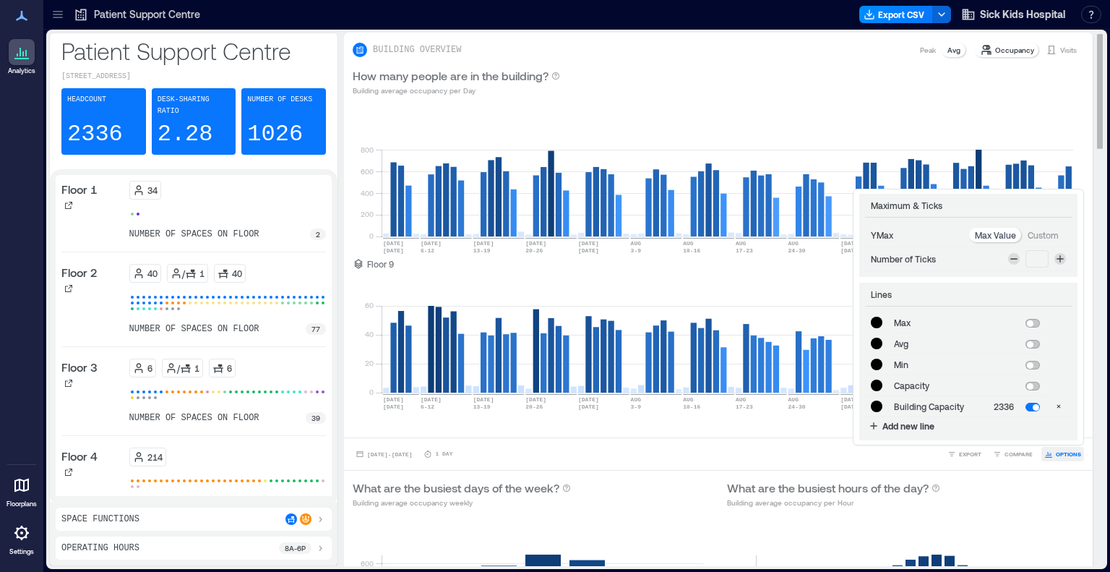
type input "*******"
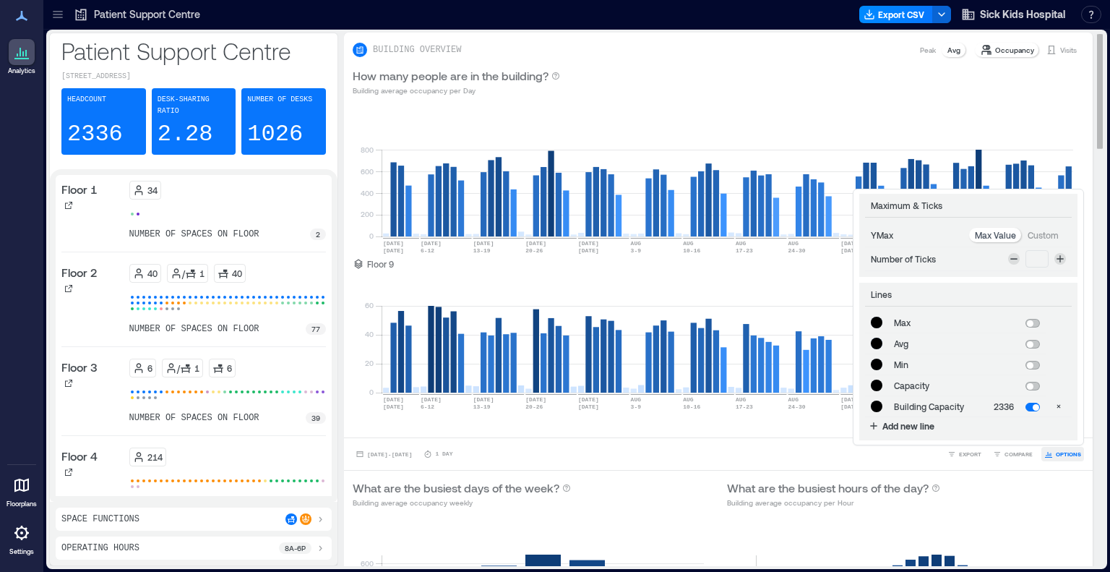
type input "*******"
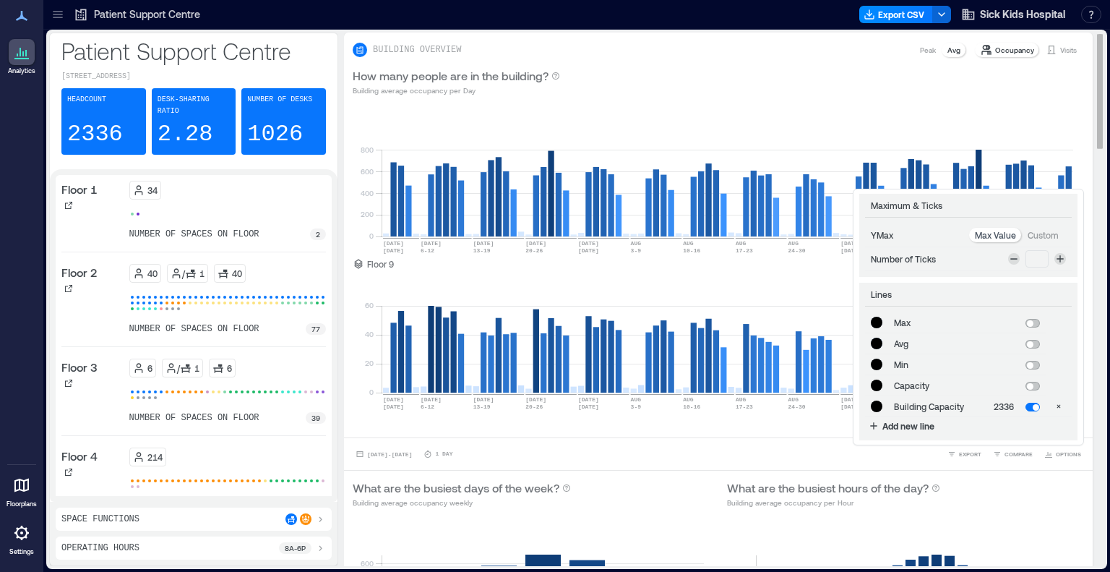
type input "*******"
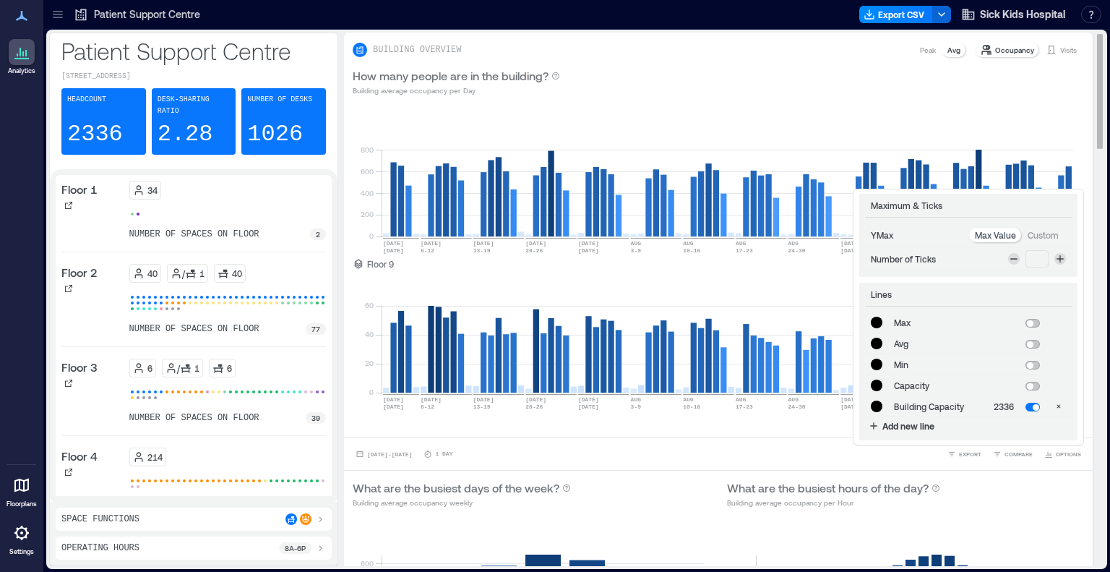
click at [1029, 233] on p "Custom" at bounding box center [1043, 235] width 31 height 12
type input "*******"
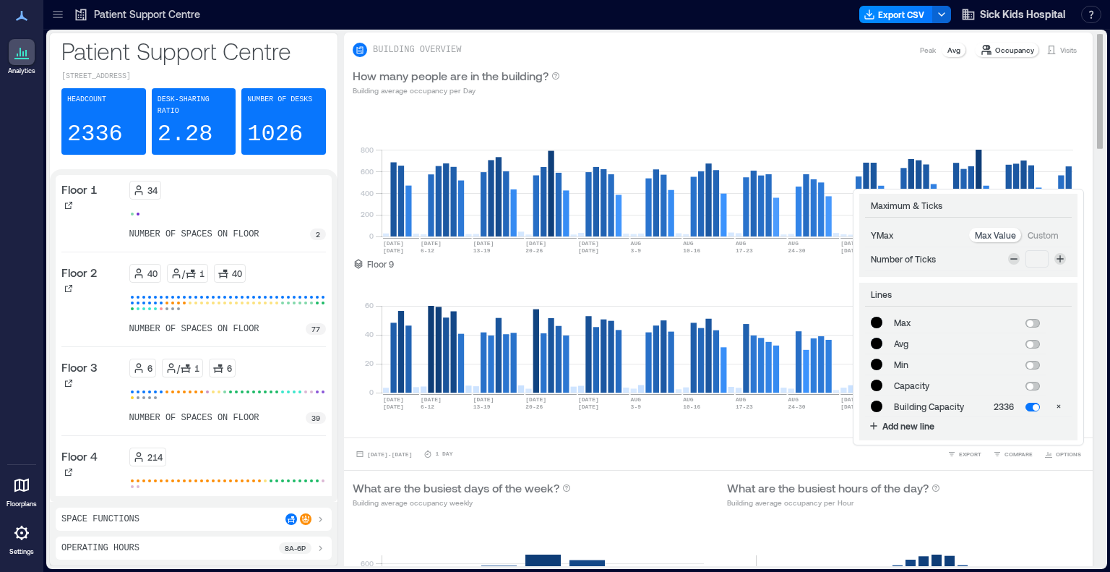
type input "*******"
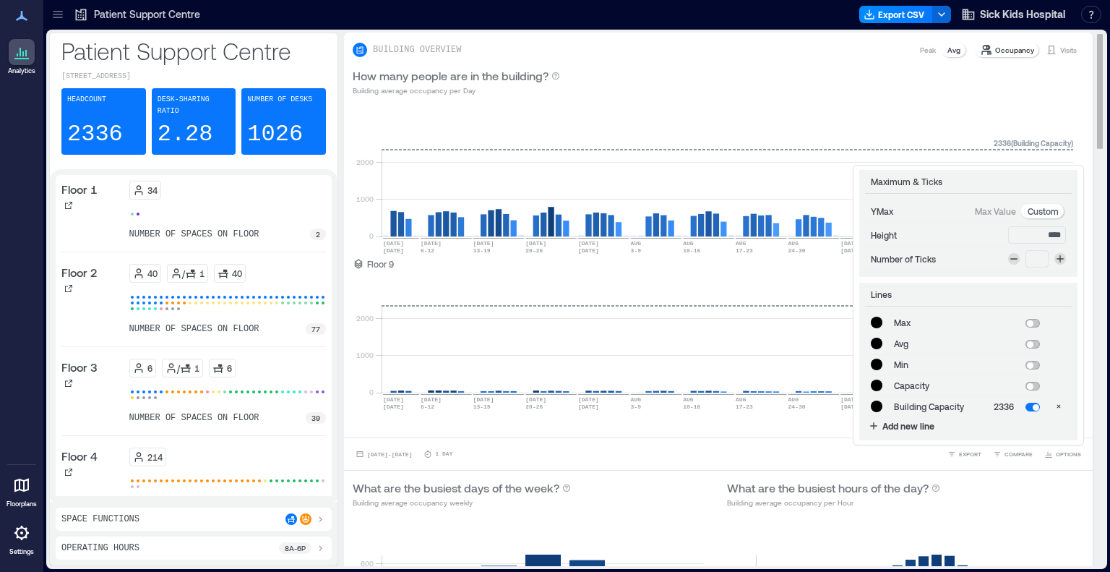
drag, startPoint x: 1029, startPoint y: 236, endPoint x: 1065, endPoint y: 242, distance: 36.0
click at [1065, 242] on div "Maximum & Ticks YMax Max Value Custom Height **** Number of Ticks *" at bounding box center [968, 223] width 218 height 107
type input "*"
type input "*******"
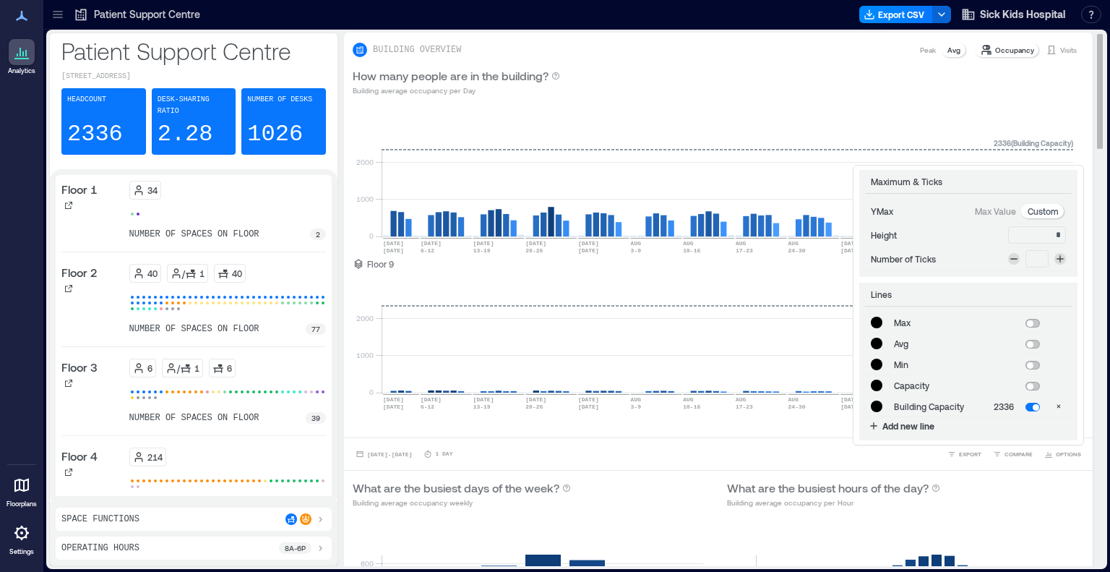
type input "*******"
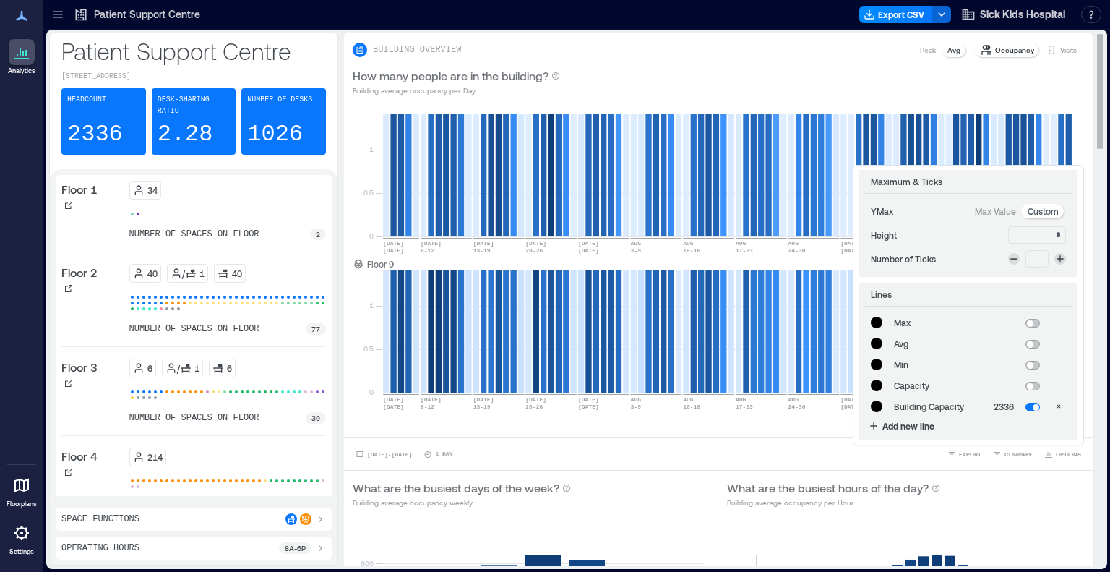
type input "**"
type input "*******"
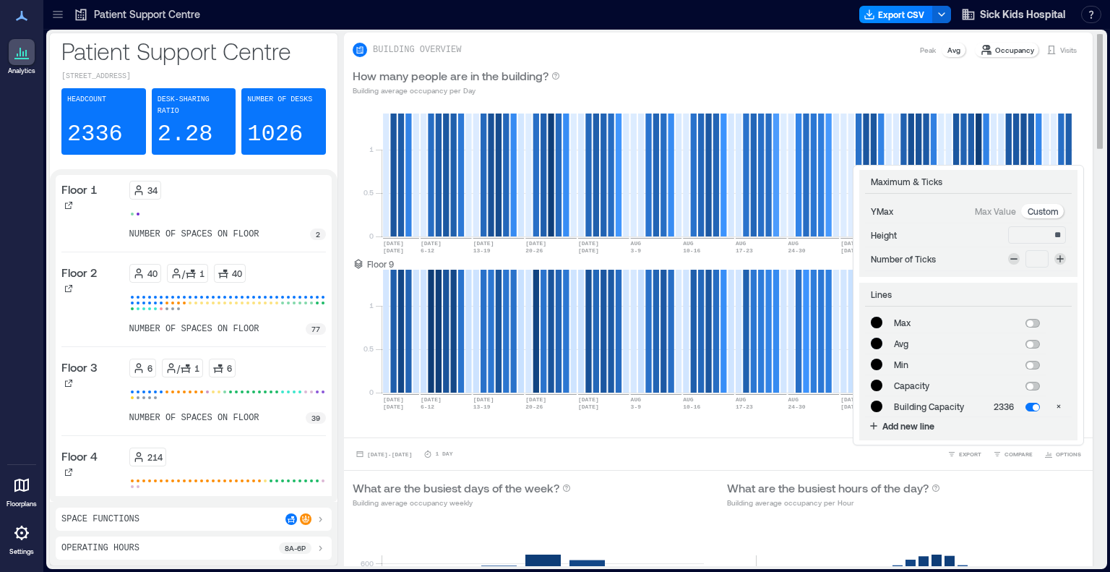
type input "*******"
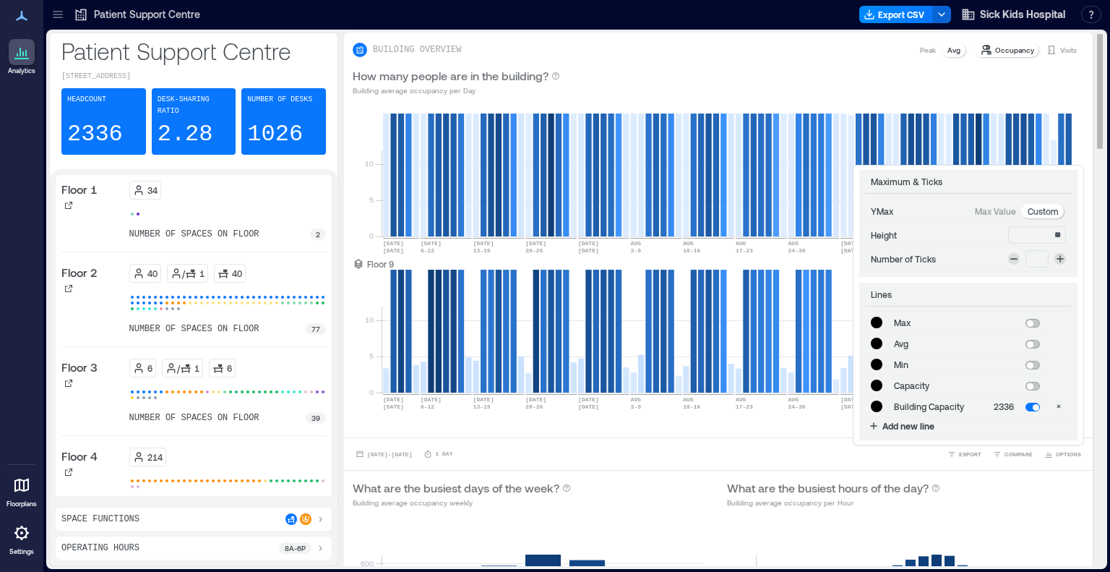
type input "*"
type input "*******"
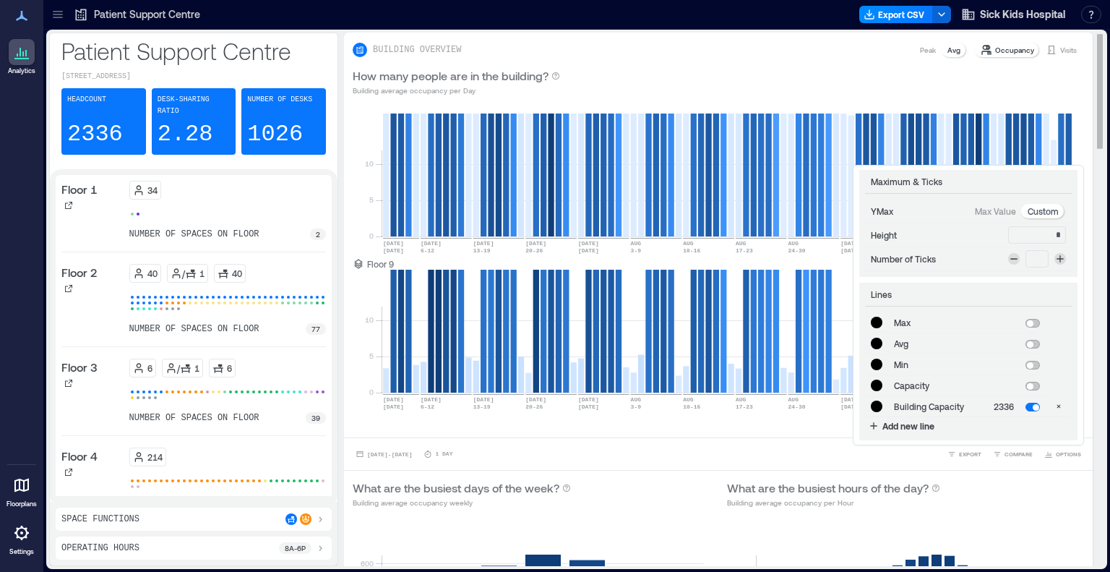
type input "*******"
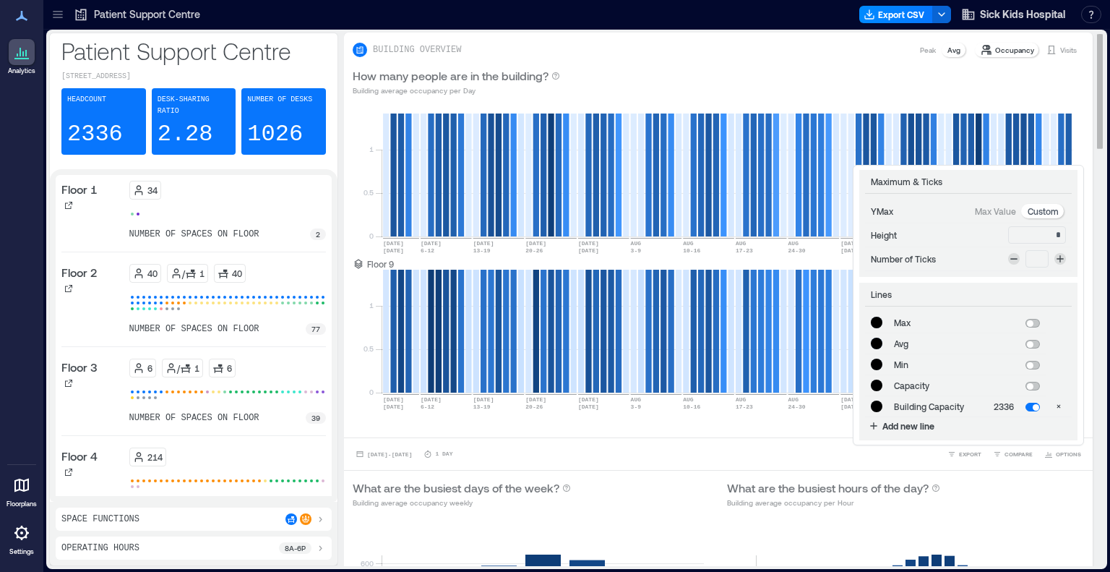
type input "**"
type input "*******"
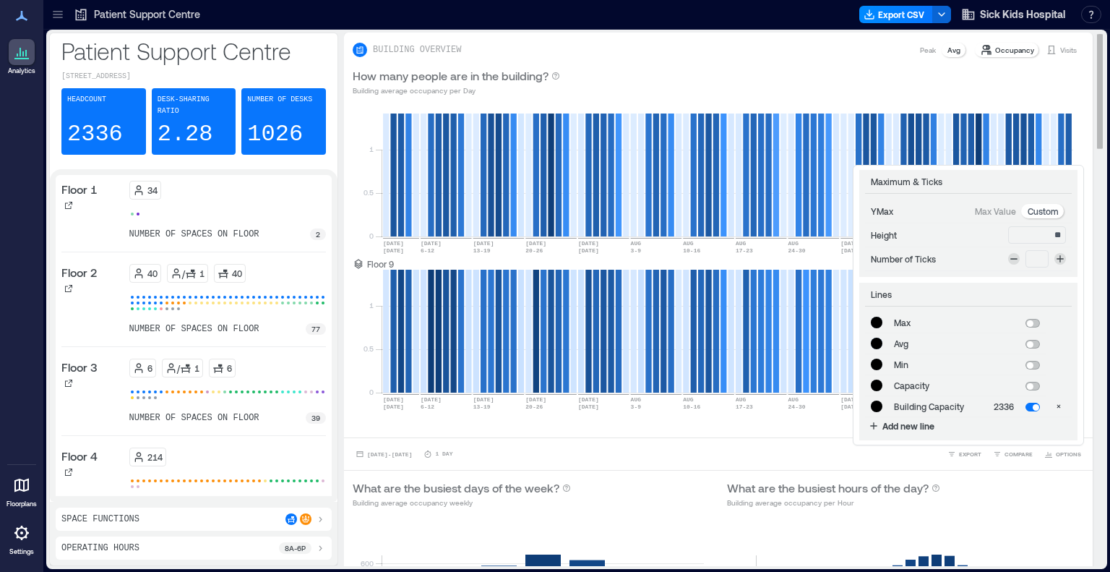
type input "*******"
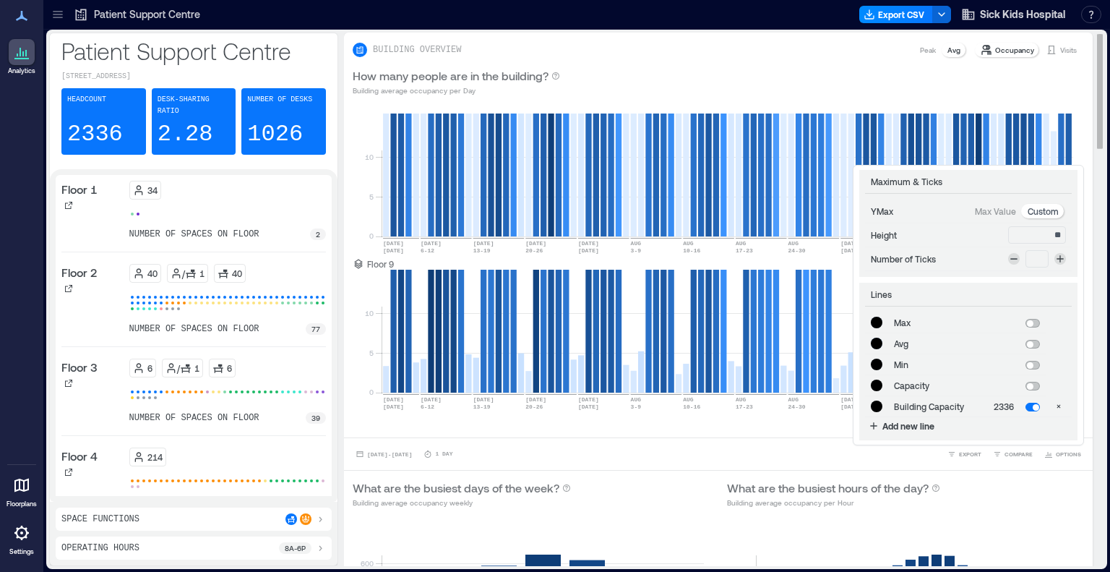
type input "***"
type input "*******"
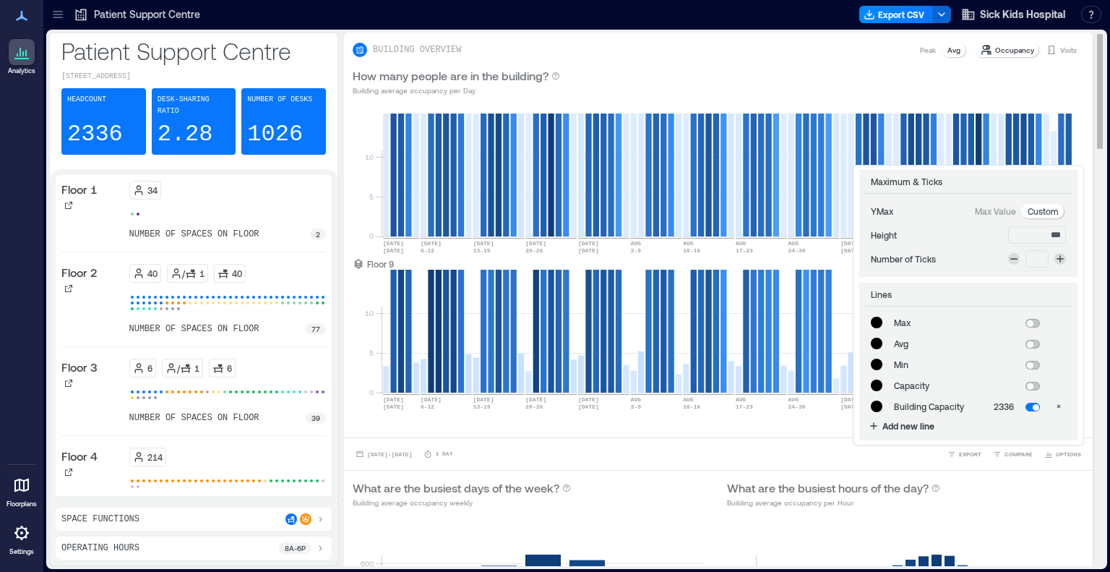
type input "*******"
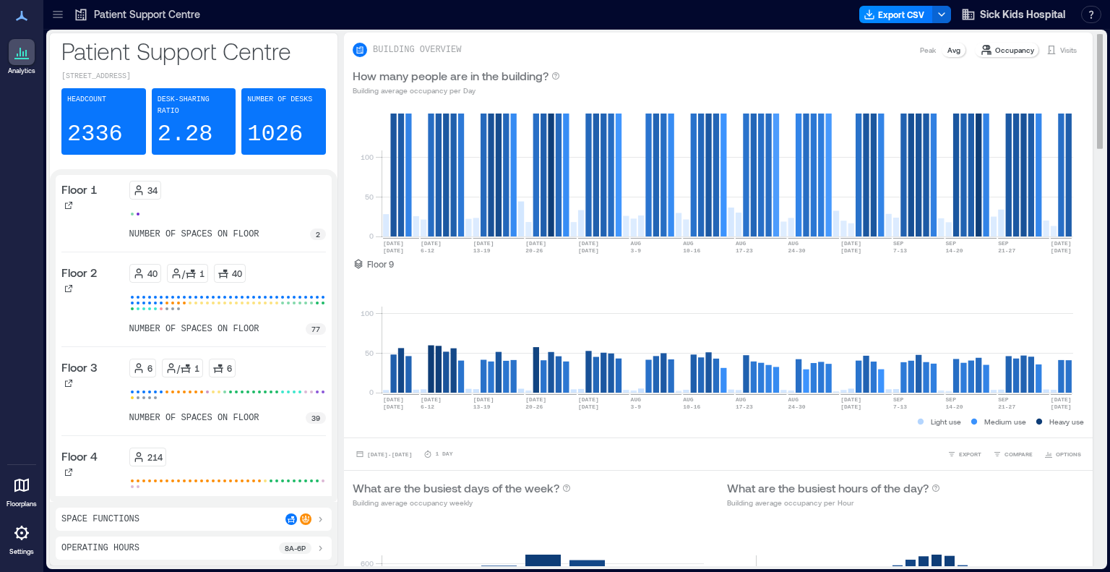
click at [356, 430] on div "0 50 100 [DATE] [DATE] [DATE]-[DATE] [DATE]-[DATE] [DATE] [DATE]-[DATE] AUG [DA…" at bounding box center [718, 271] width 749 height 332
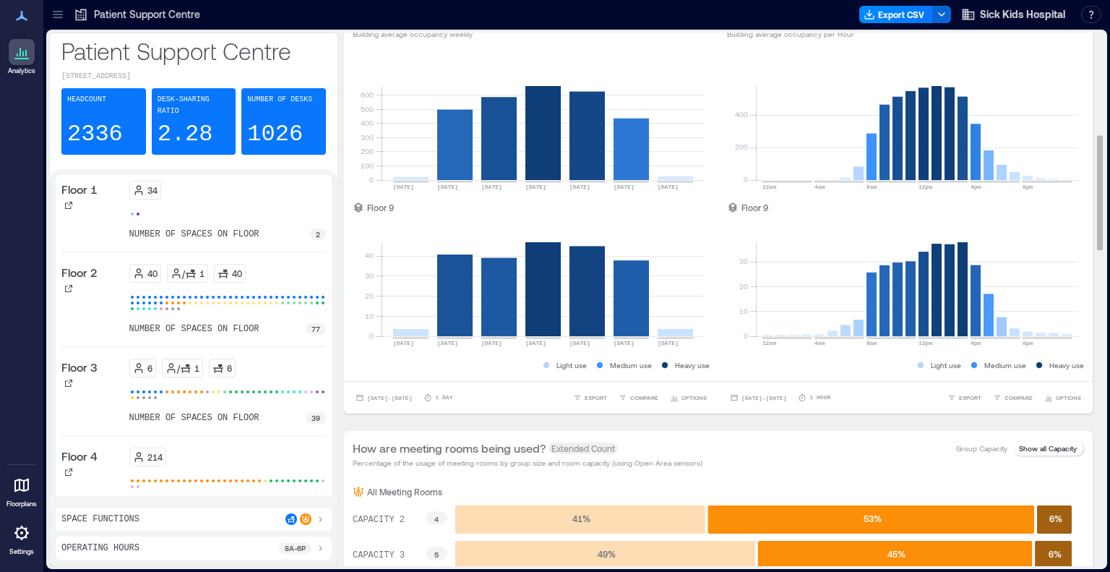
scroll to position [473, 0]
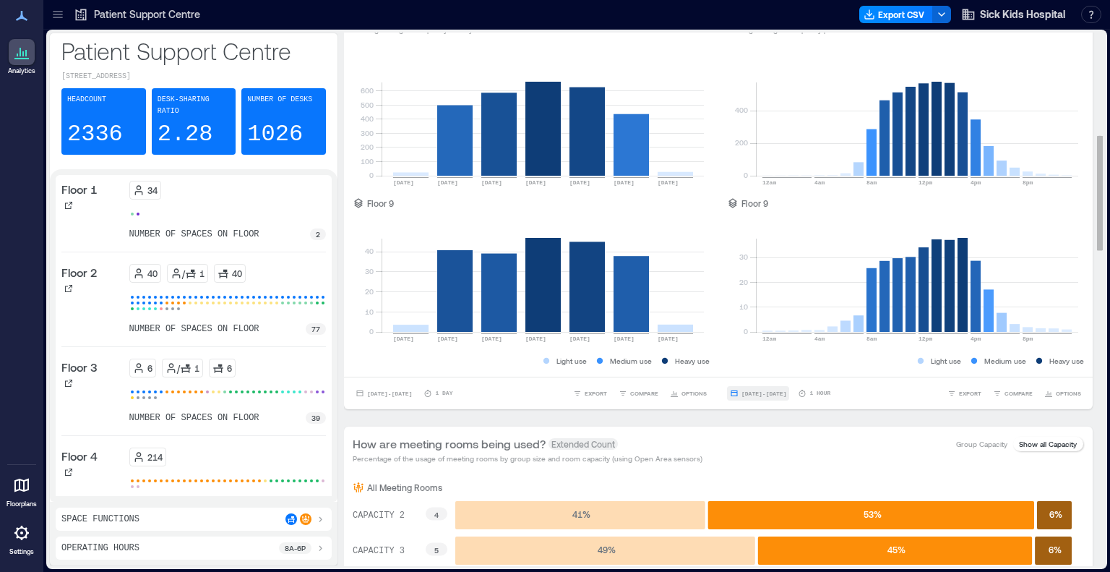
click at [786, 392] on span "[DATE] - [DATE]" at bounding box center [764, 393] width 45 height 7
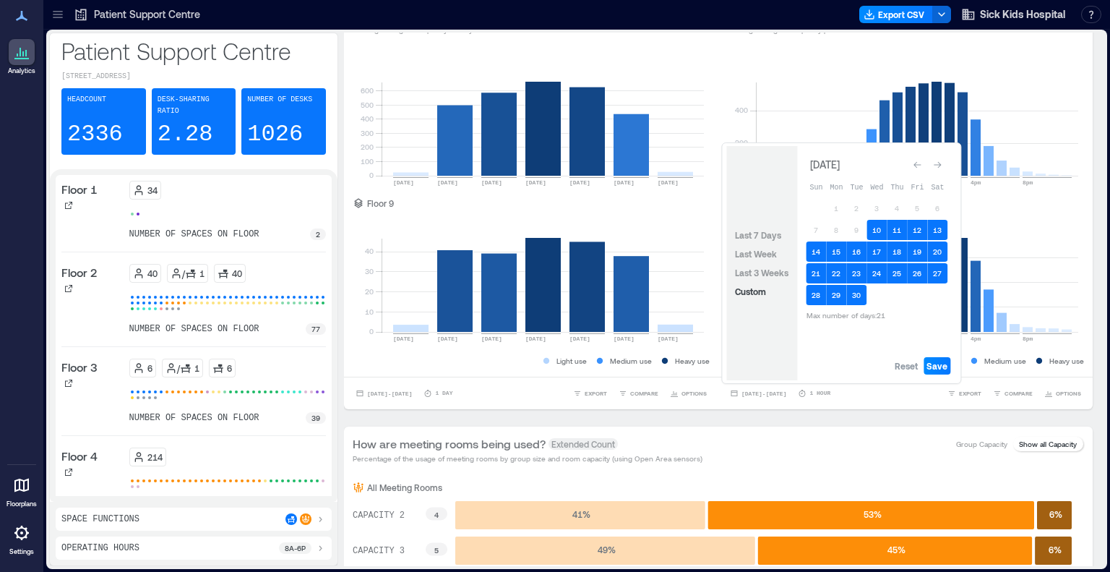
click at [943, 156] on button "Go to next month" at bounding box center [937, 165] width 20 height 20
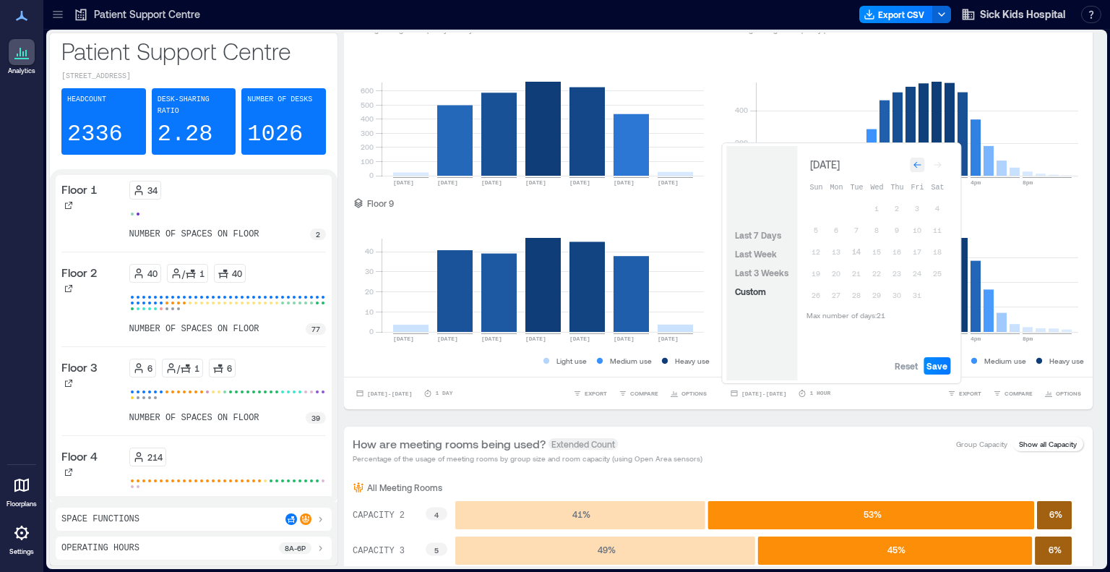
click at [916, 171] on div "Go to previous month" at bounding box center [917, 165] width 14 height 14
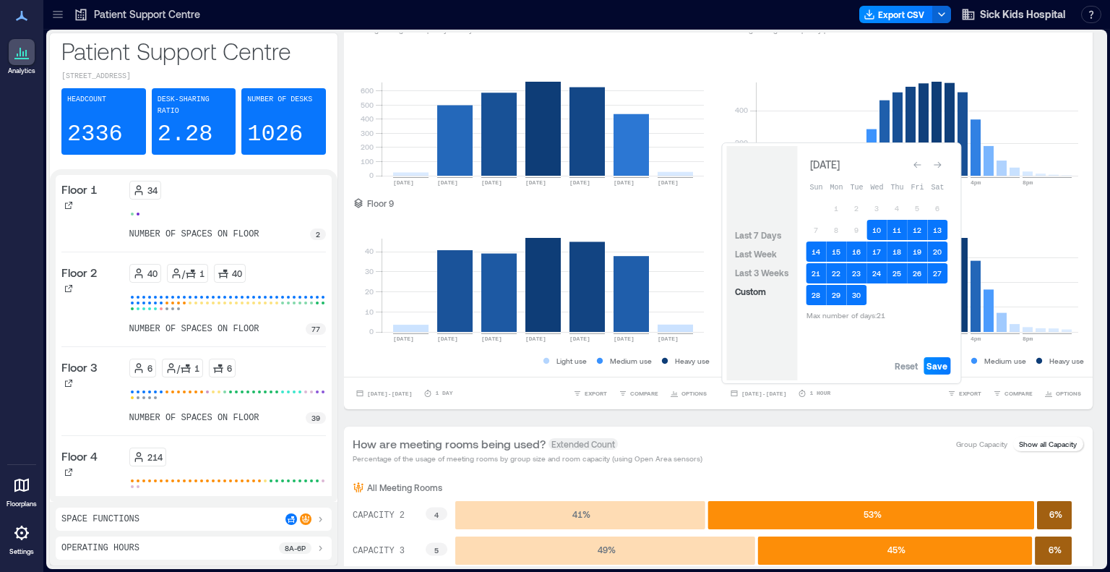
click at [916, 171] on div "Go to previous month" at bounding box center [917, 165] width 14 height 14
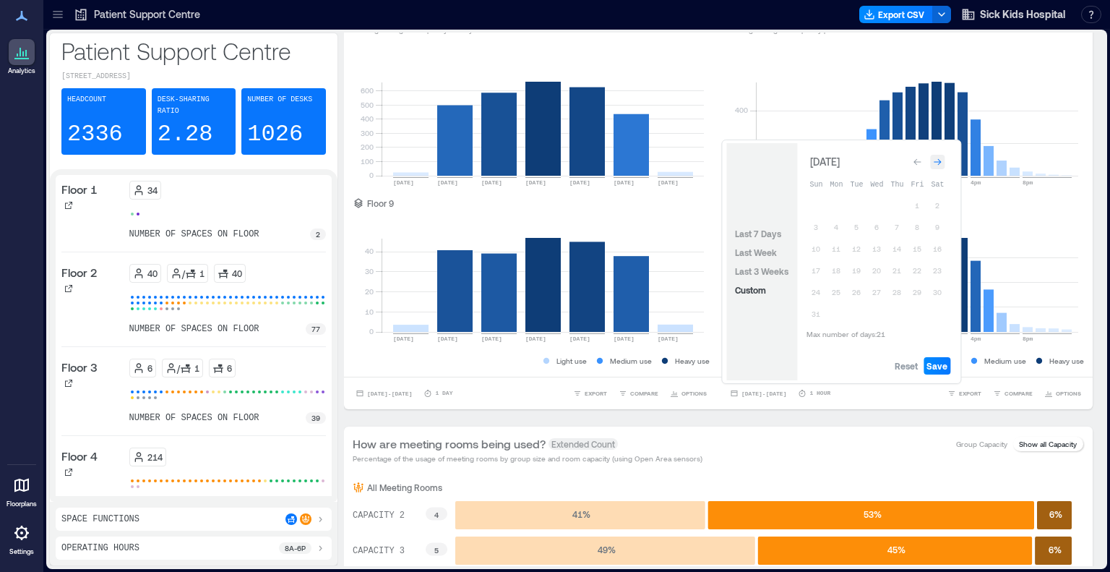
click at [939, 163] on icon "Go to next month" at bounding box center [937, 162] width 9 height 9
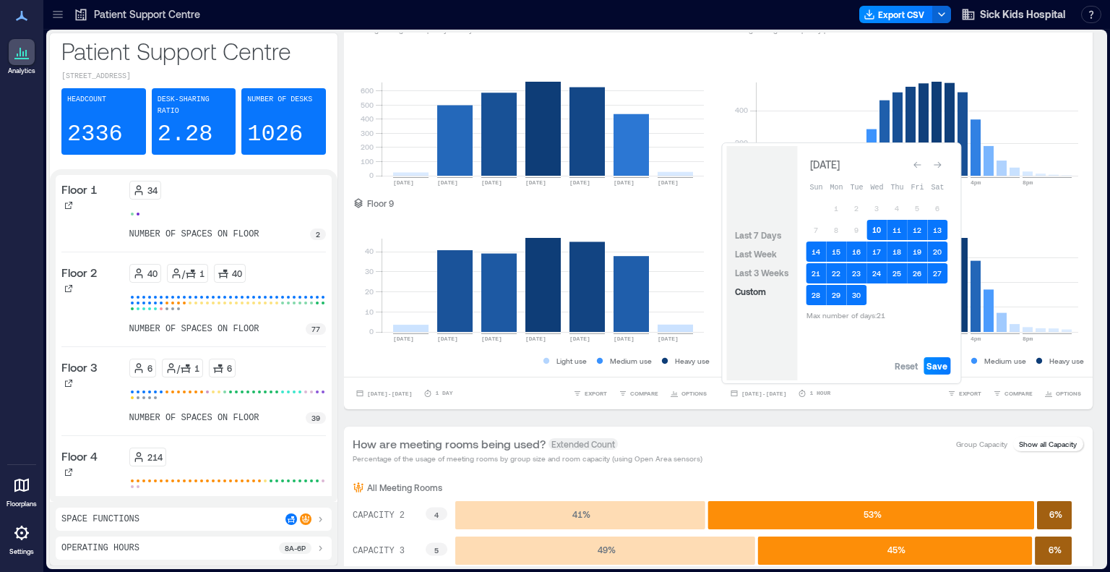
click at [881, 223] on button "10" at bounding box center [877, 230] width 20 height 20
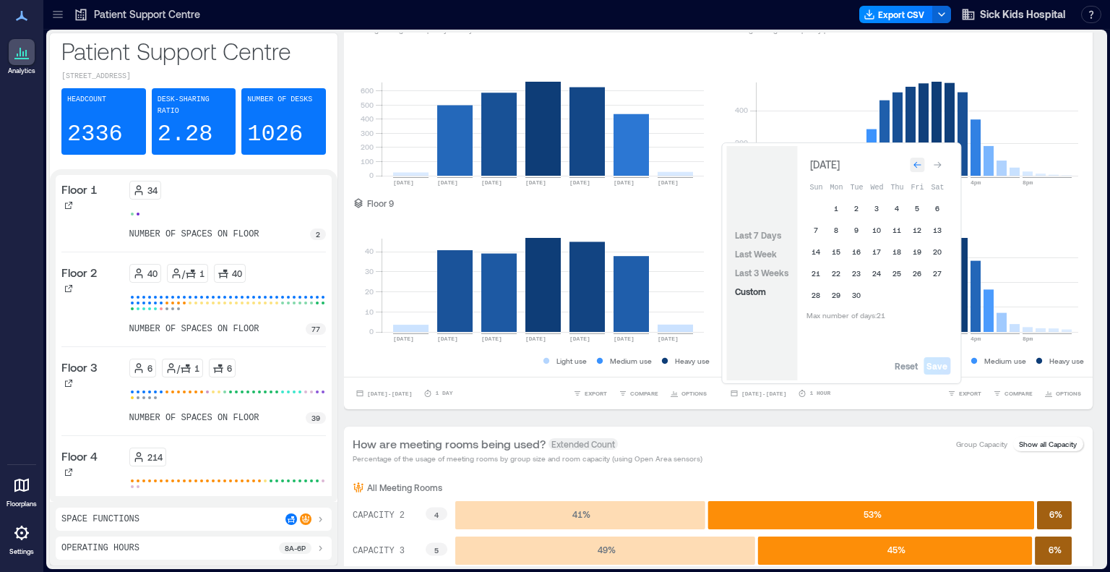
click at [918, 163] on icon "Go to previous month" at bounding box center [917, 164] width 9 height 9
click at [835, 228] on button "4" at bounding box center [836, 227] width 20 height 20
click at [856, 227] on button "5" at bounding box center [856, 227] width 20 height 20
click at [917, 271] on button "22" at bounding box center [917, 270] width 20 height 20
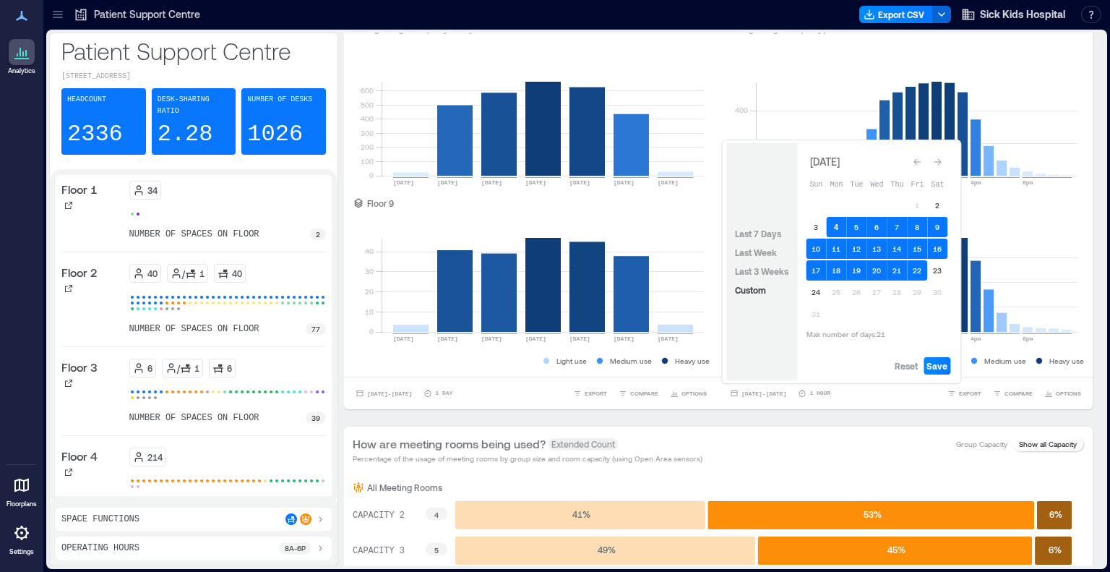
click at [835, 229] on button "4" at bounding box center [836, 227] width 20 height 20
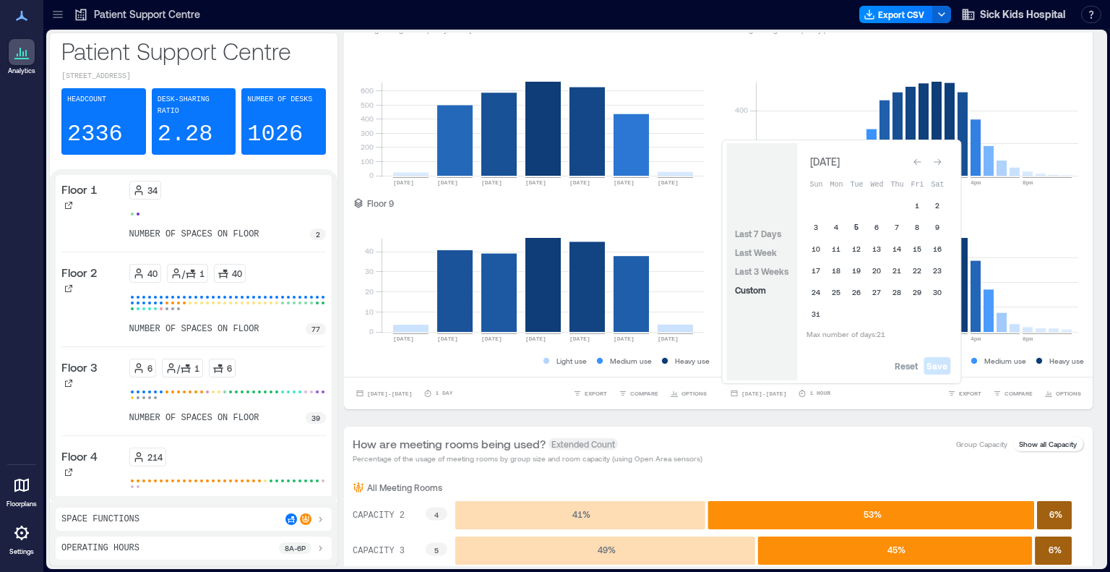
click at [854, 230] on button "5" at bounding box center [856, 227] width 20 height 20
click at [837, 296] on button "25" at bounding box center [836, 292] width 20 height 20
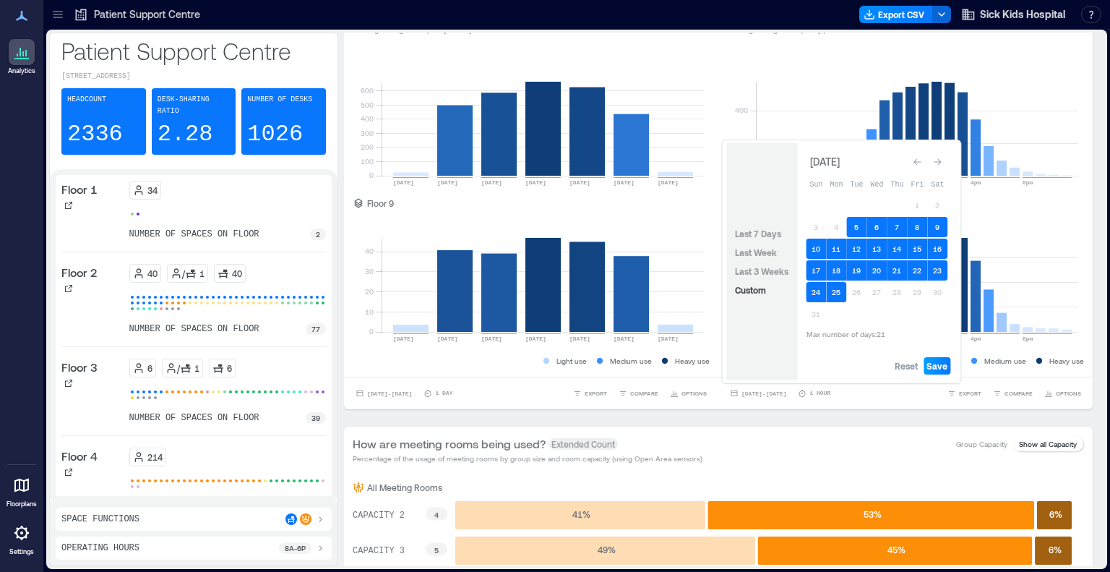
click at [940, 366] on span "Save" at bounding box center [937, 366] width 21 height 12
